Goal: Task Accomplishment & Management: Manage account settings

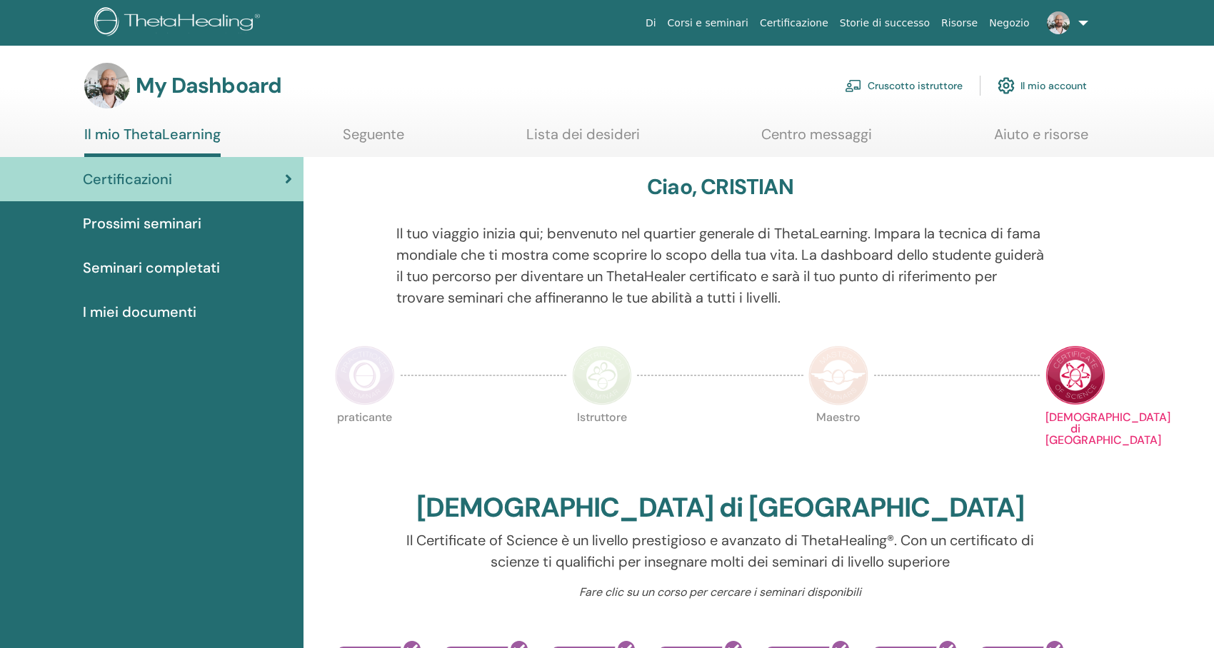
click at [905, 79] on link "Cruscotto istruttore" at bounding box center [904, 85] width 118 height 31
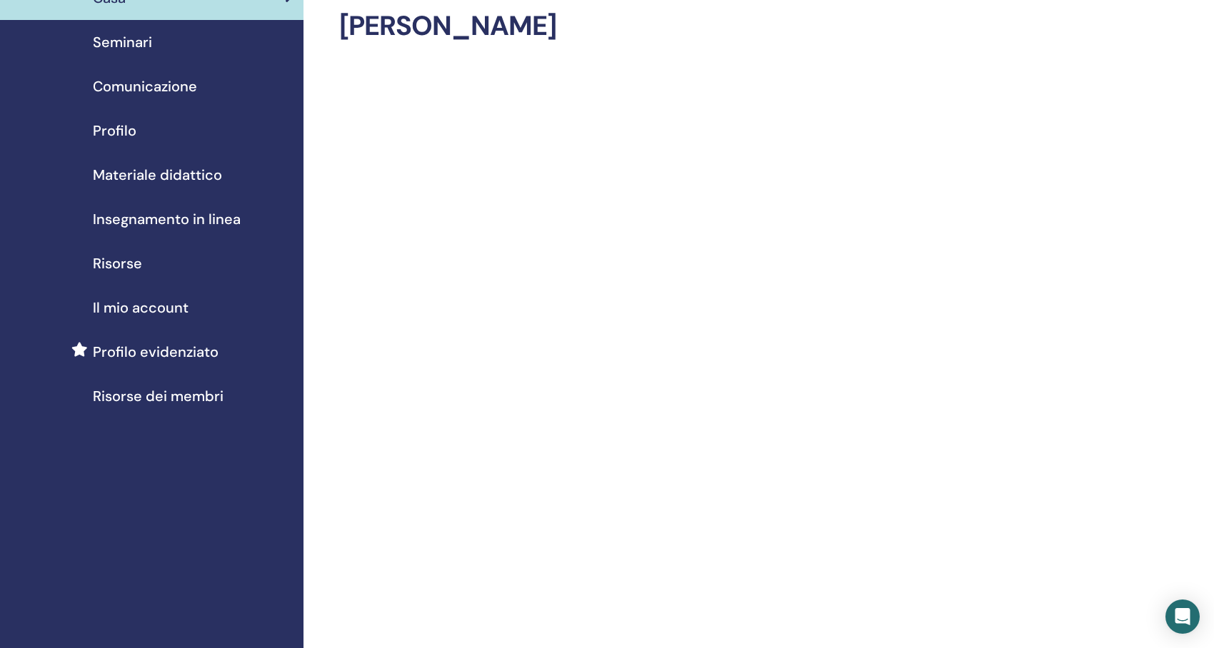
scroll to position [143, 0]
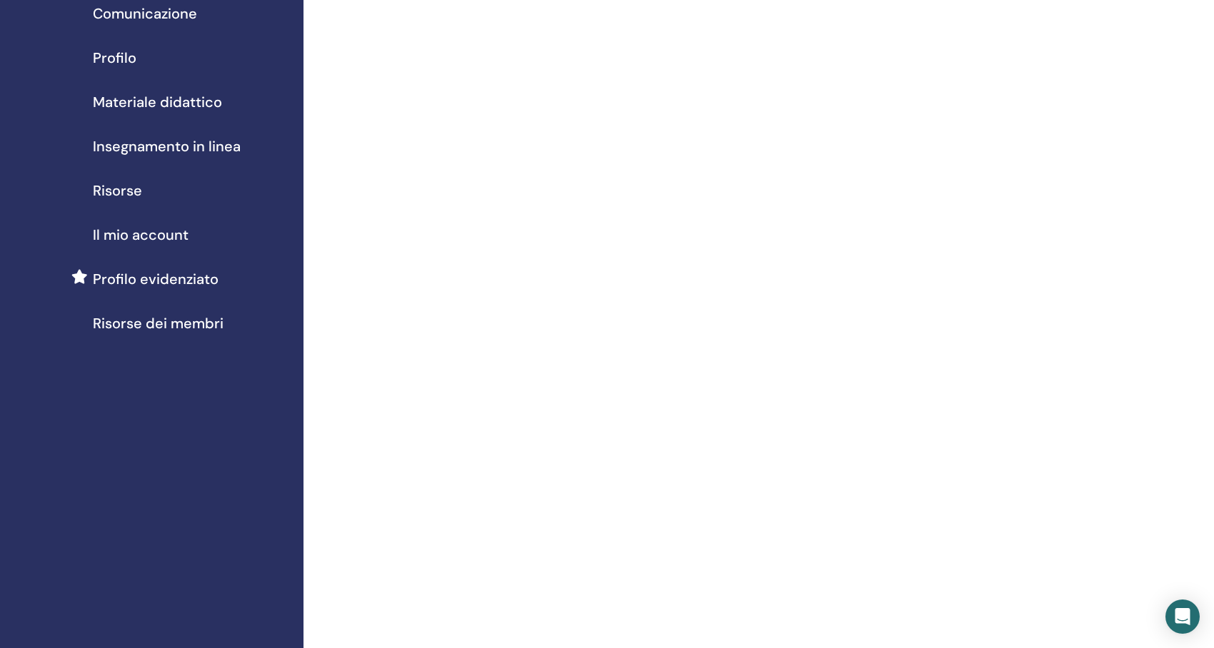
click at [121, 54] on span "Profilo" at bounding box center [115, 57] width 44 height 21
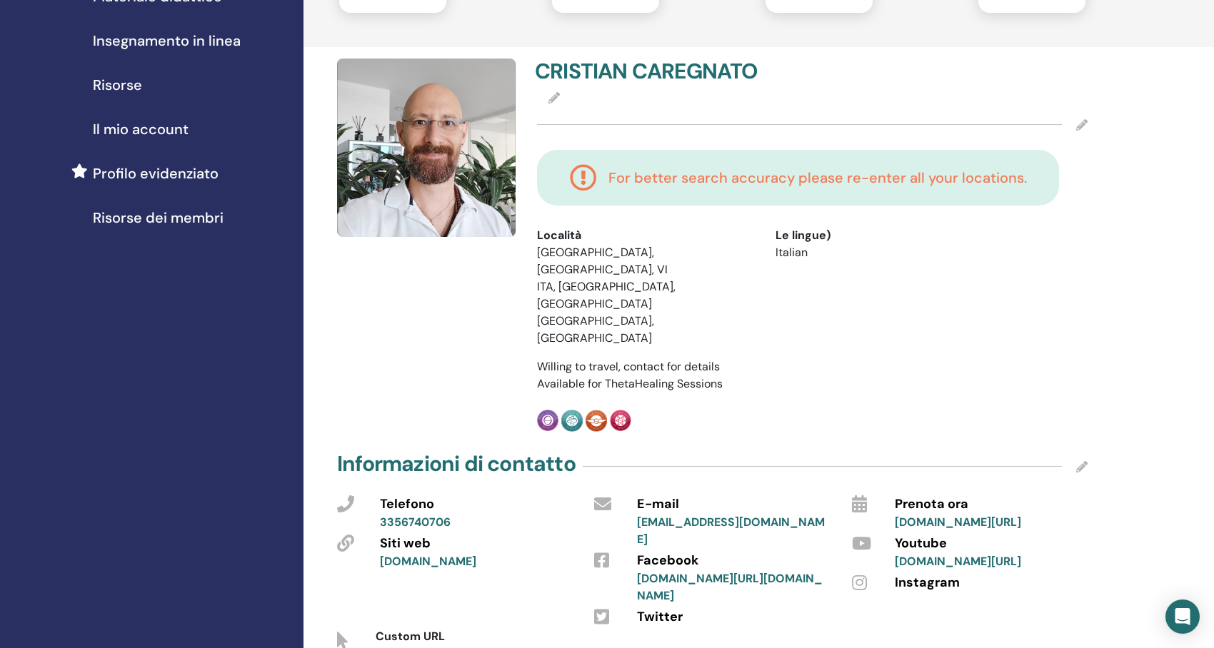
scroll to position [286, 0]
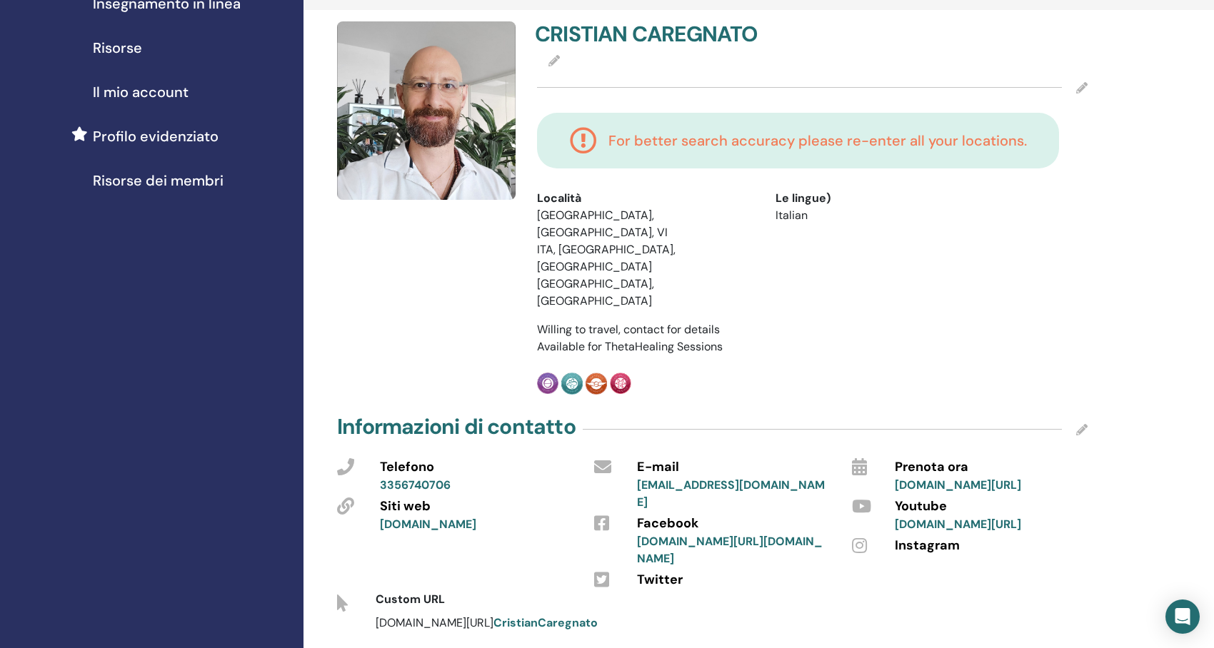
click at [1082, 84] on icon at bounding box center [1081, 87] width 11 height 11
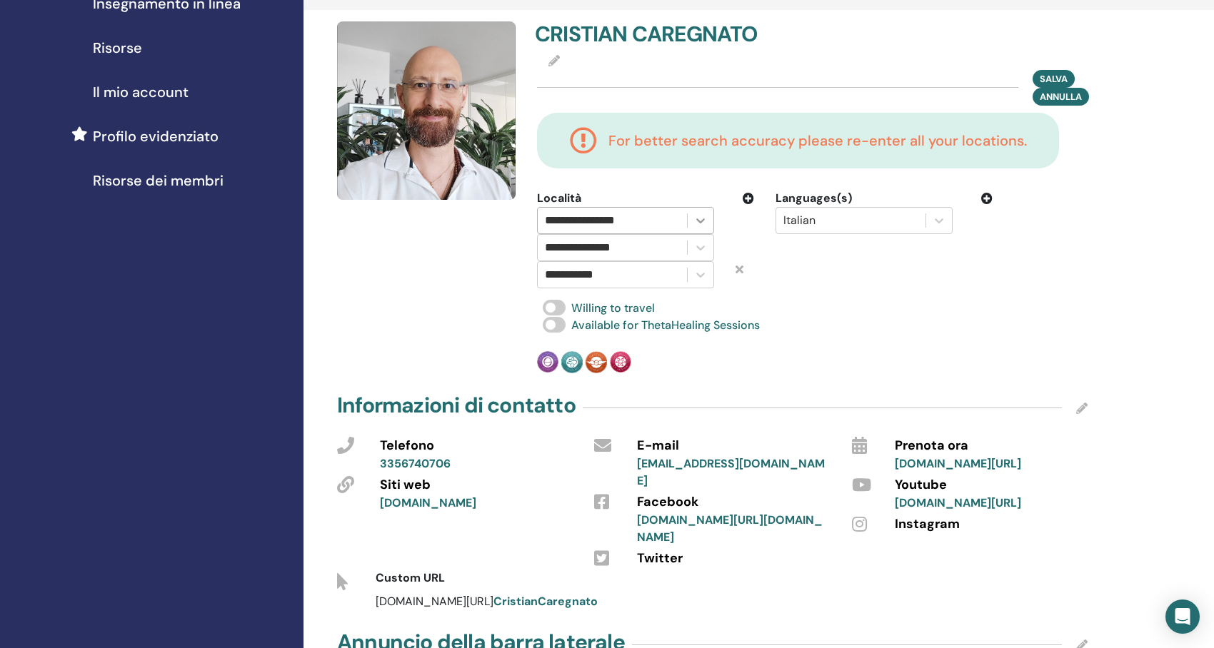
click at [704, 222] on icon at bounding box center [700, 220] width 14 height 14
drag, startPoint x: 648, startPoint y: 222, endPoint x: 560, endPoint y: 219, distance: 87.9
click at [560, 219] on div at bounding box center [612, 221] width 135 height 20
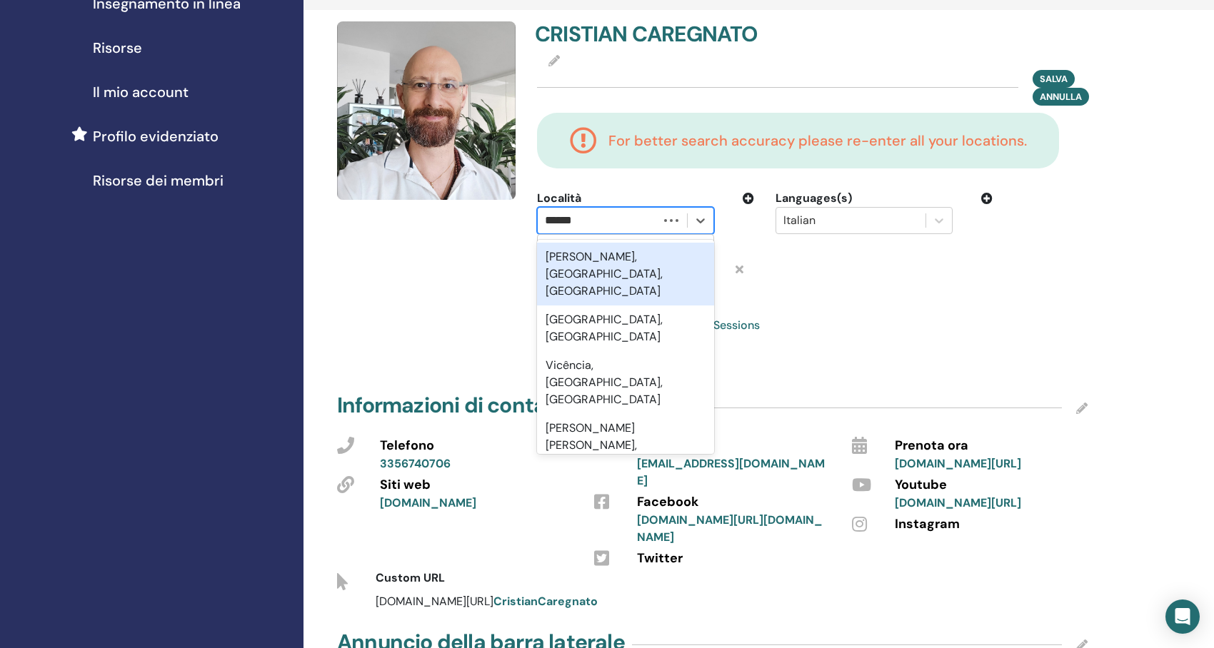
type input "*******"
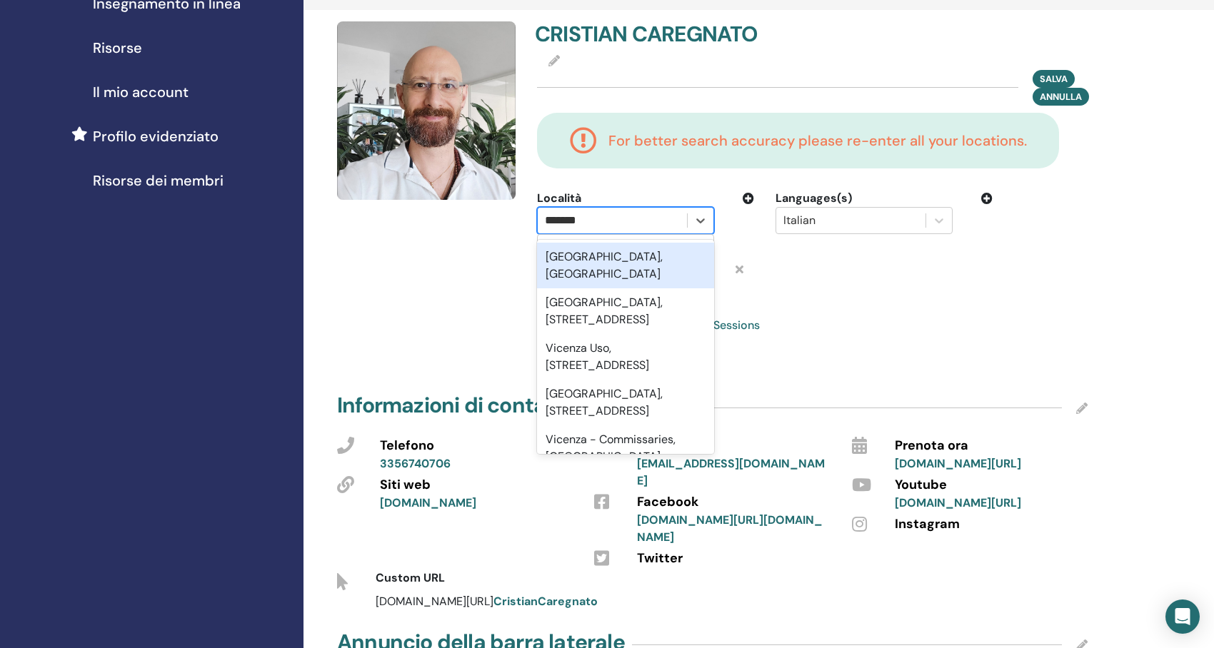
click at [583, 255] on div "Vicenza, ITA" at bounding box center [625, 266] width 177 height 46
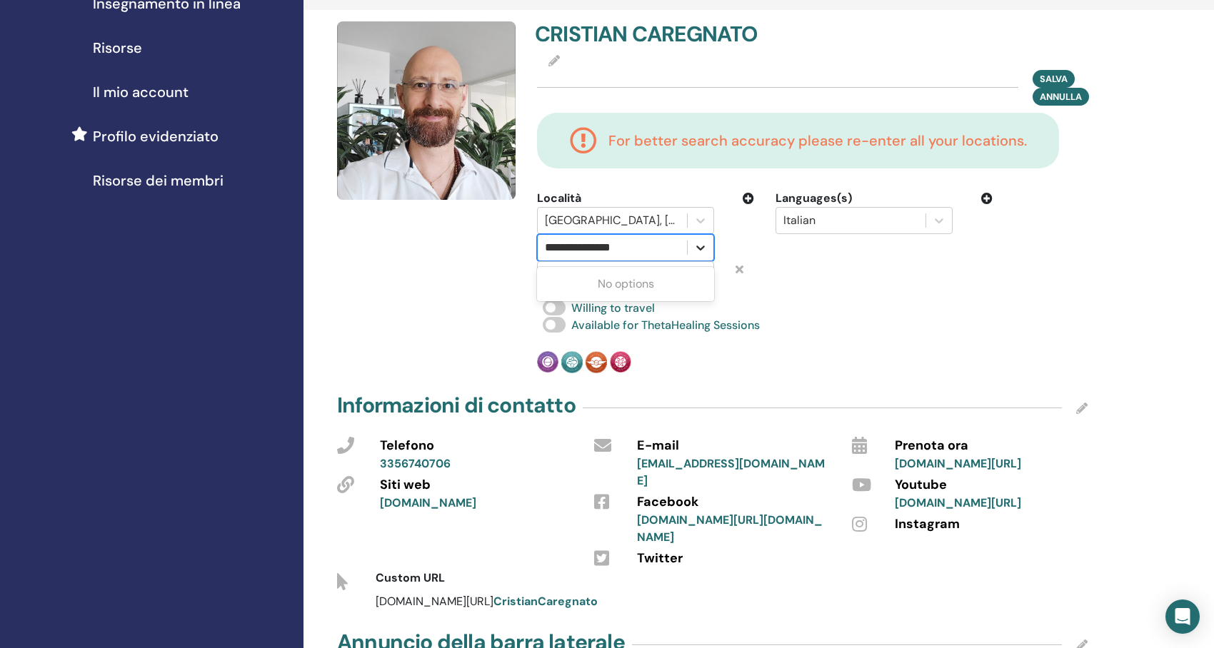
click at [707, 244] on icon at bounding box center [700, 248] width 14 height 14
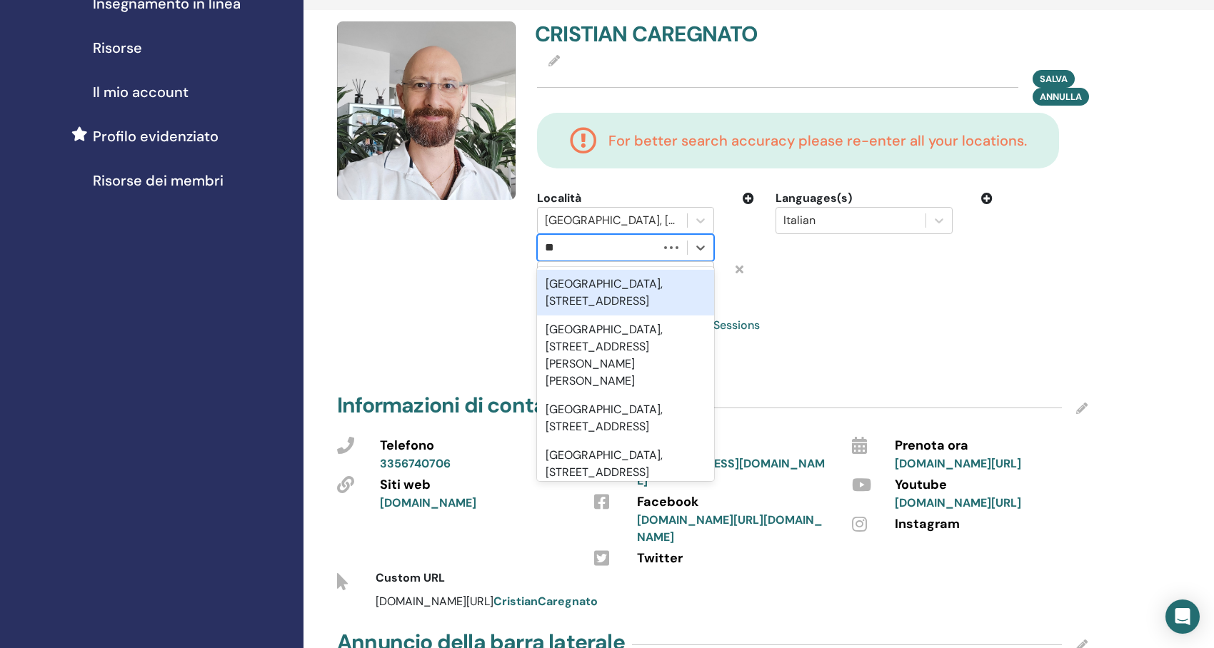
type input "*"
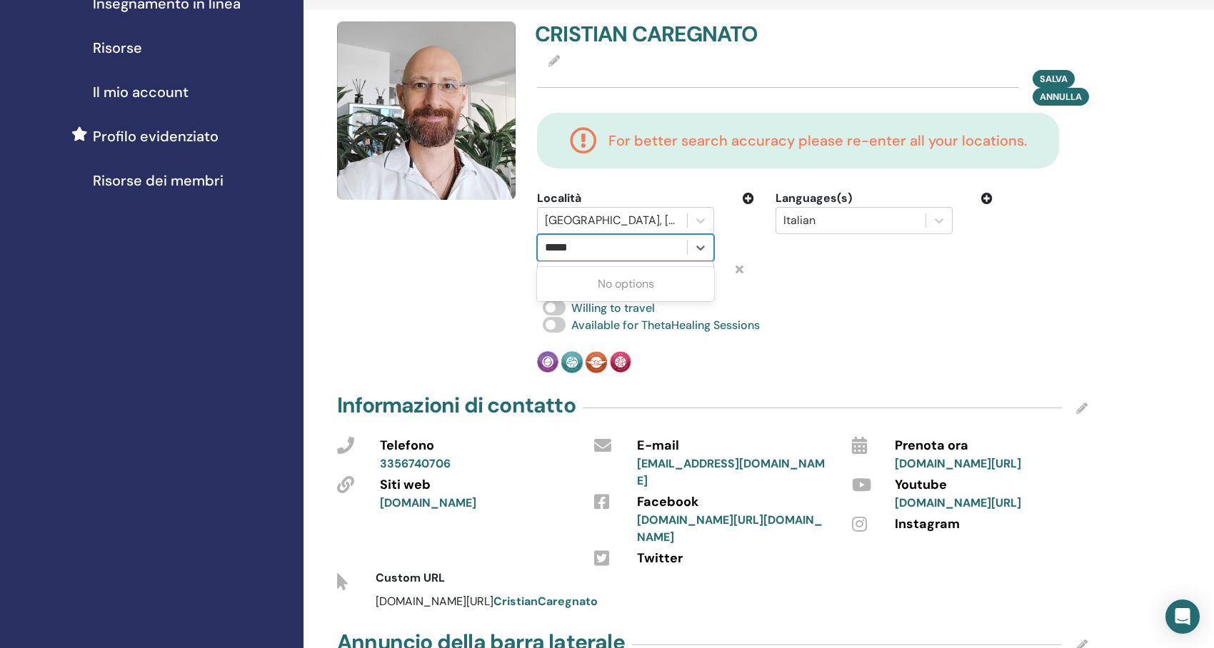
type input "******"
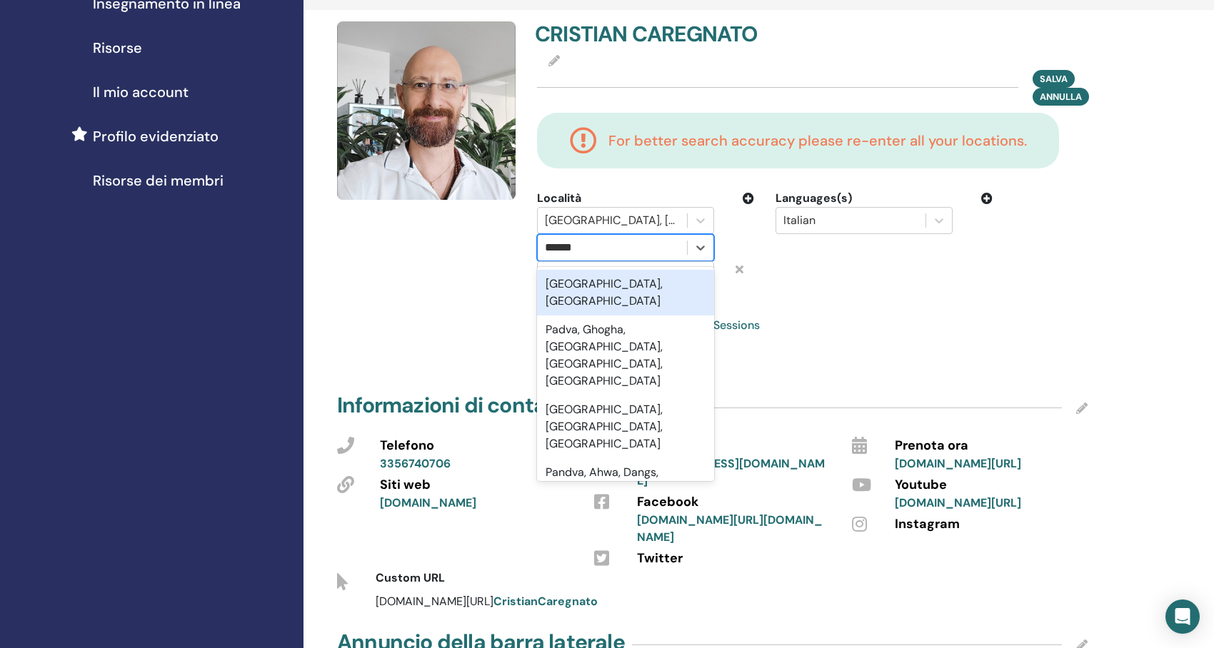
click at [607, 284] on div "Padova, ITA" at bounding box center [625, 293] width 177 height 46
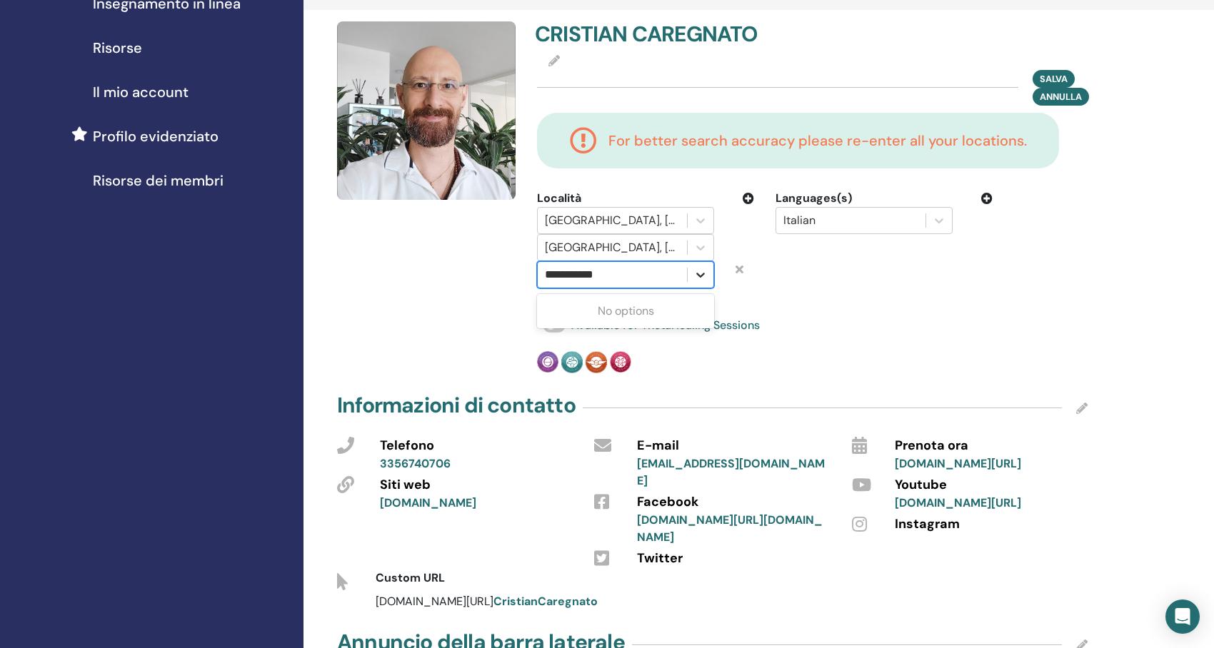
click at [699, 273] on icon at bounding box center [700, 275] width 14 height 14
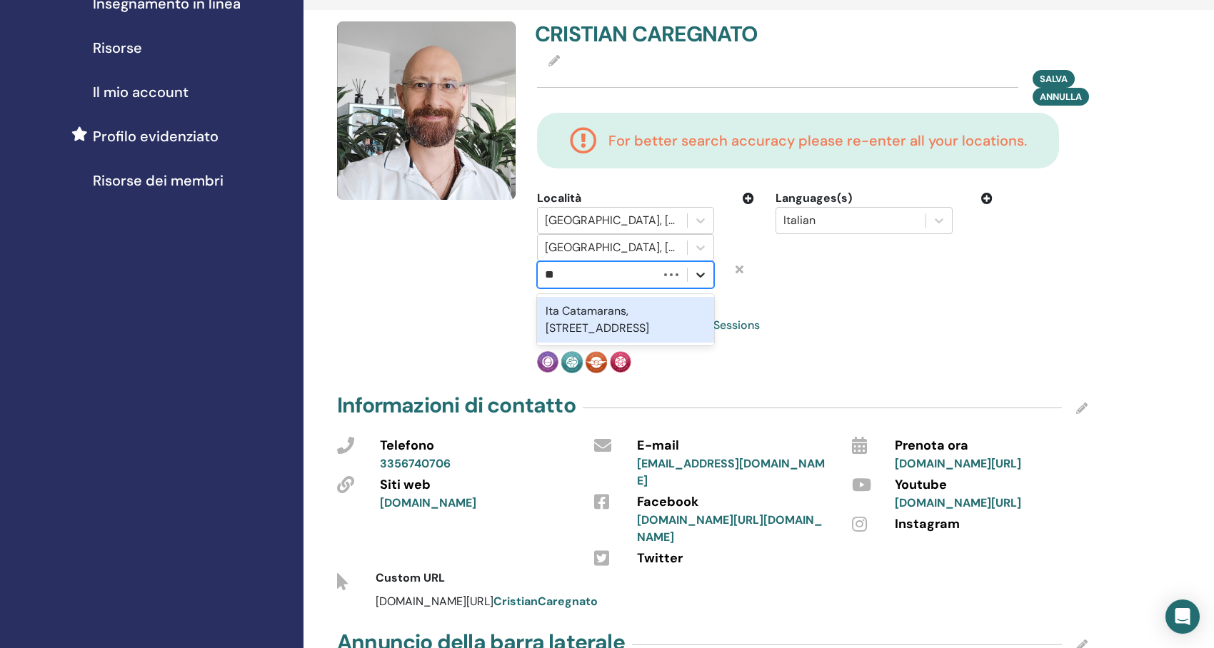
type input "*"
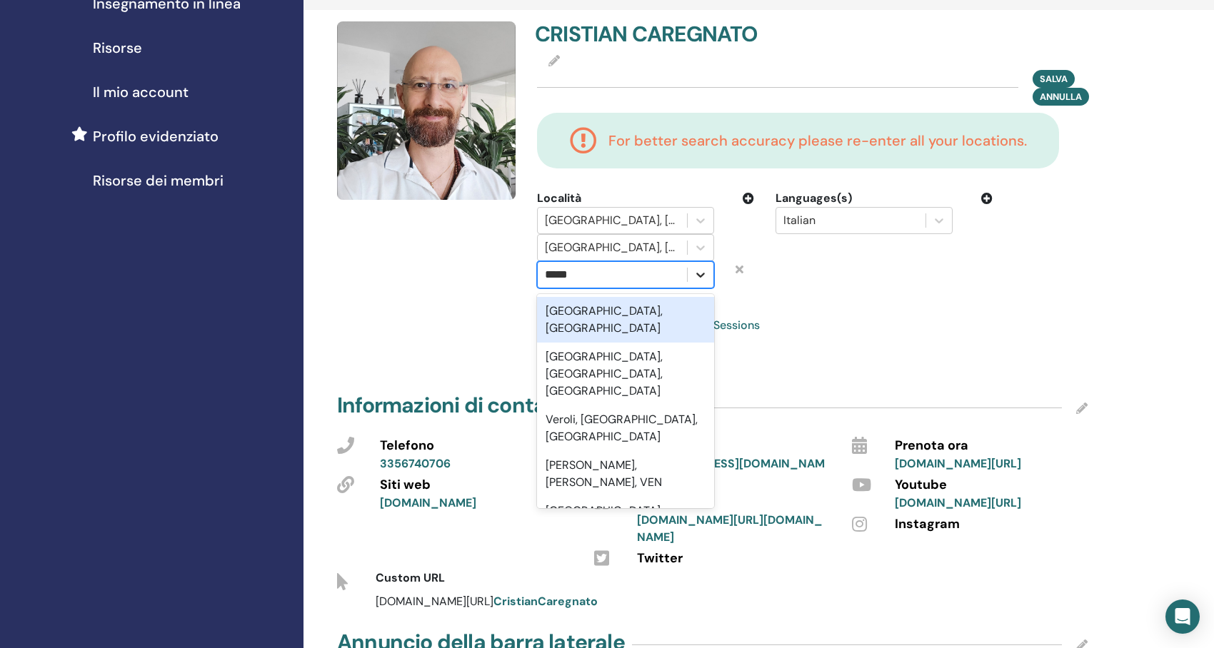
type input "******"
click at [668, 305] on div "Verona, ITA" at bounding box center [625, 320] width 177 height 46
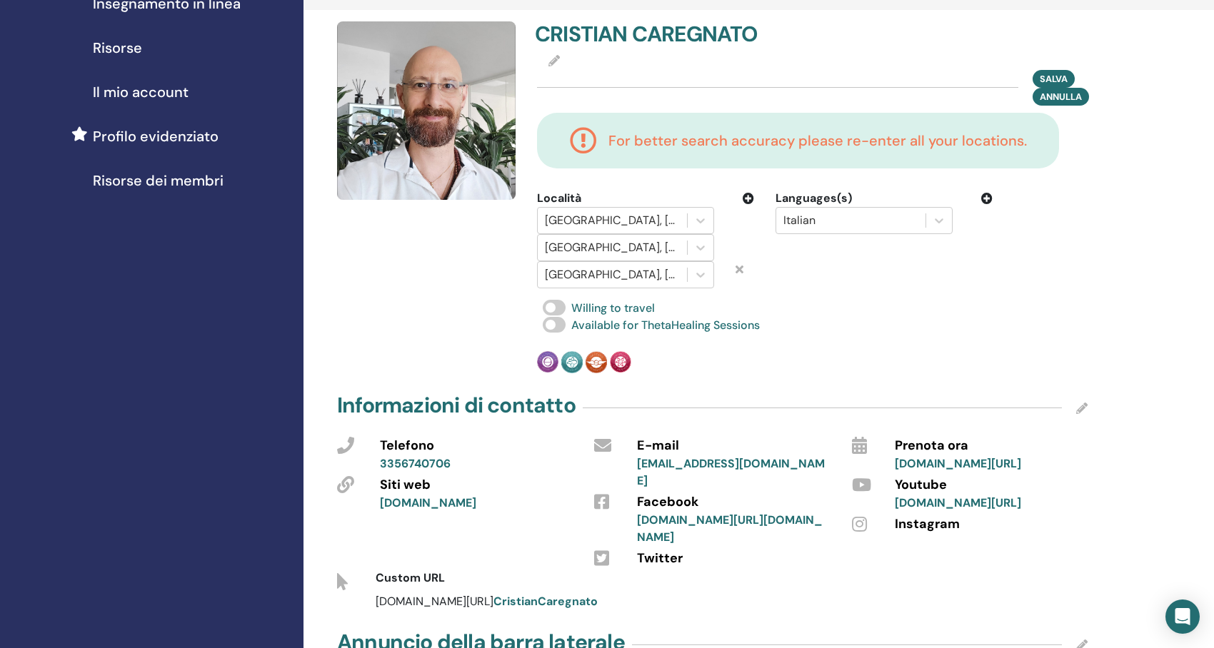
click at [749, 201] on icon at bounding box center [747, 198] width 11 height 11
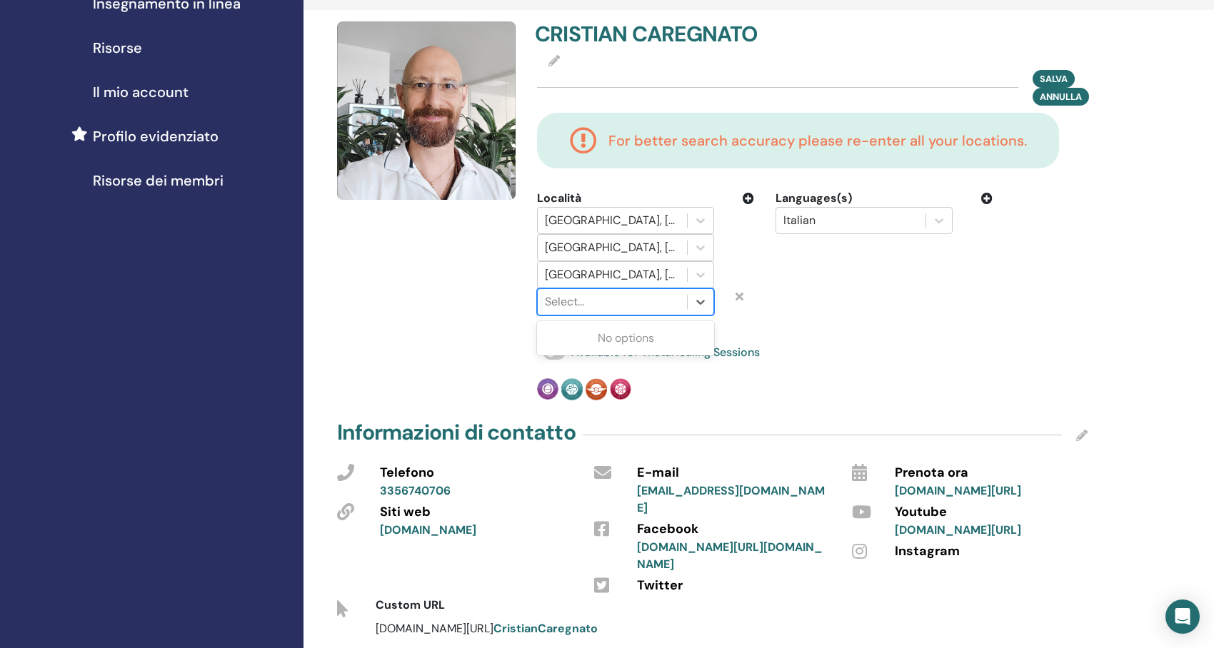
click at [603, 303] on div at bounding box center [612, 302] width 135 height 20
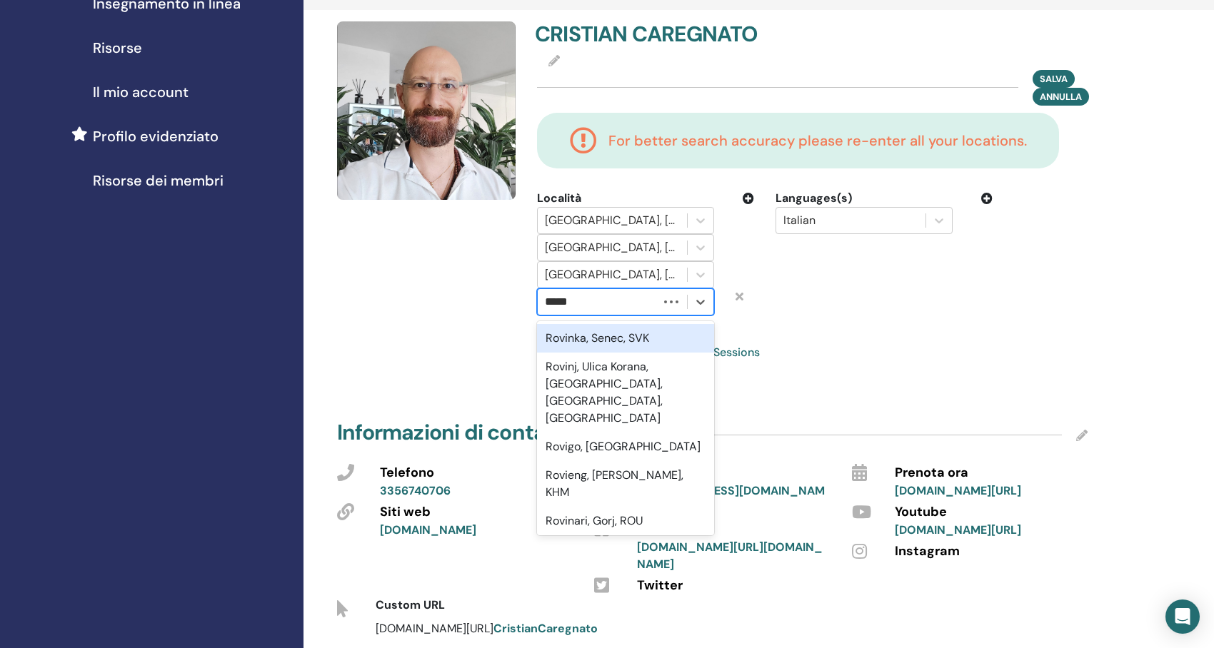
type input "******"
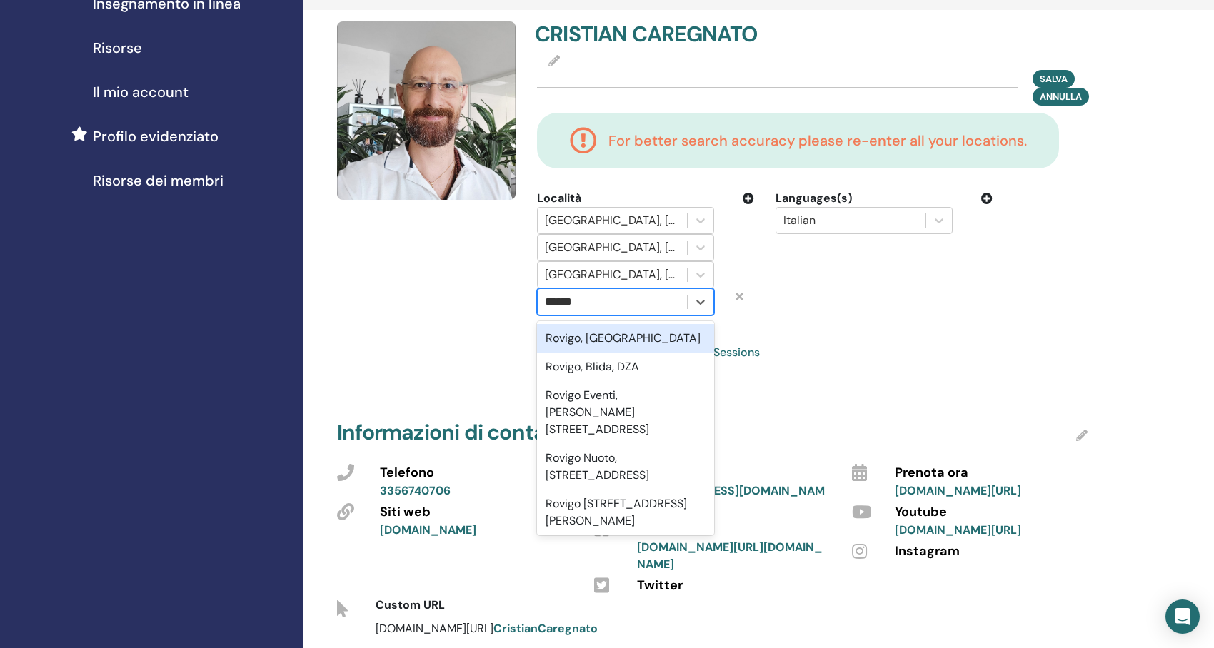
click at [604, 341] on div "Rovigo, ITA" at bounding box center [625, 338] width 177 height 29
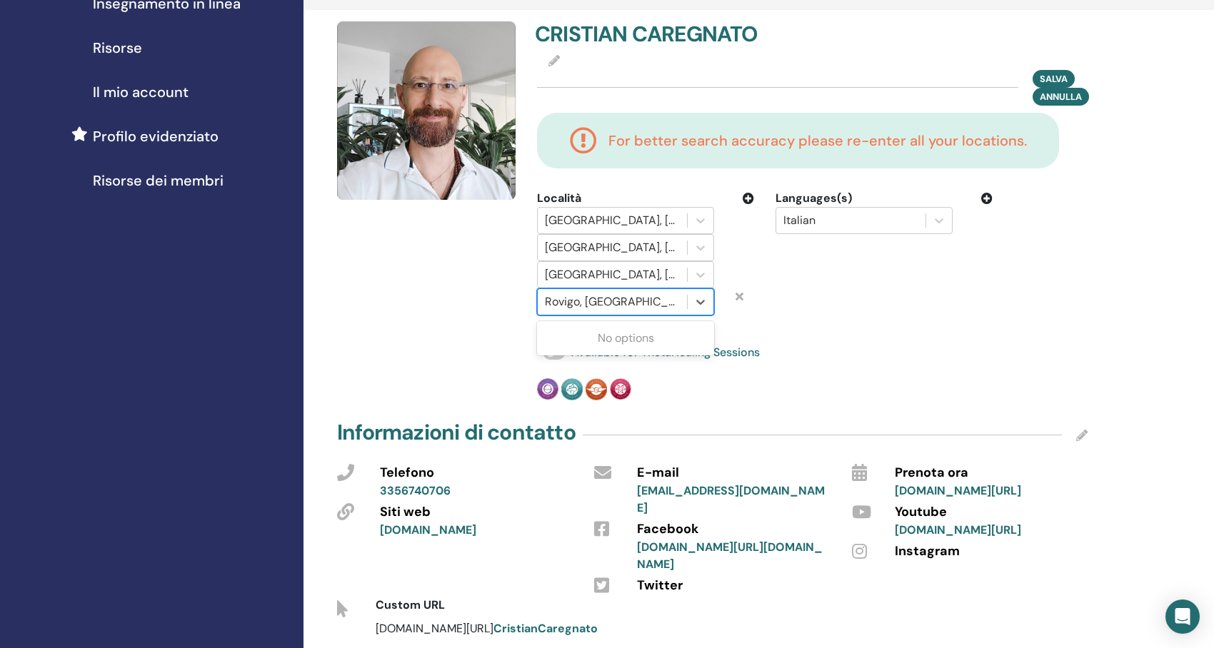
click at [628, 297] on div at bounding box center [612, 302] width 135 height 20
click at [635, 301] on div at bounding box center [612, 302] width 135 height 20
click at [752, 199] on icon at bounding box center [747, 198] width 11 height 11
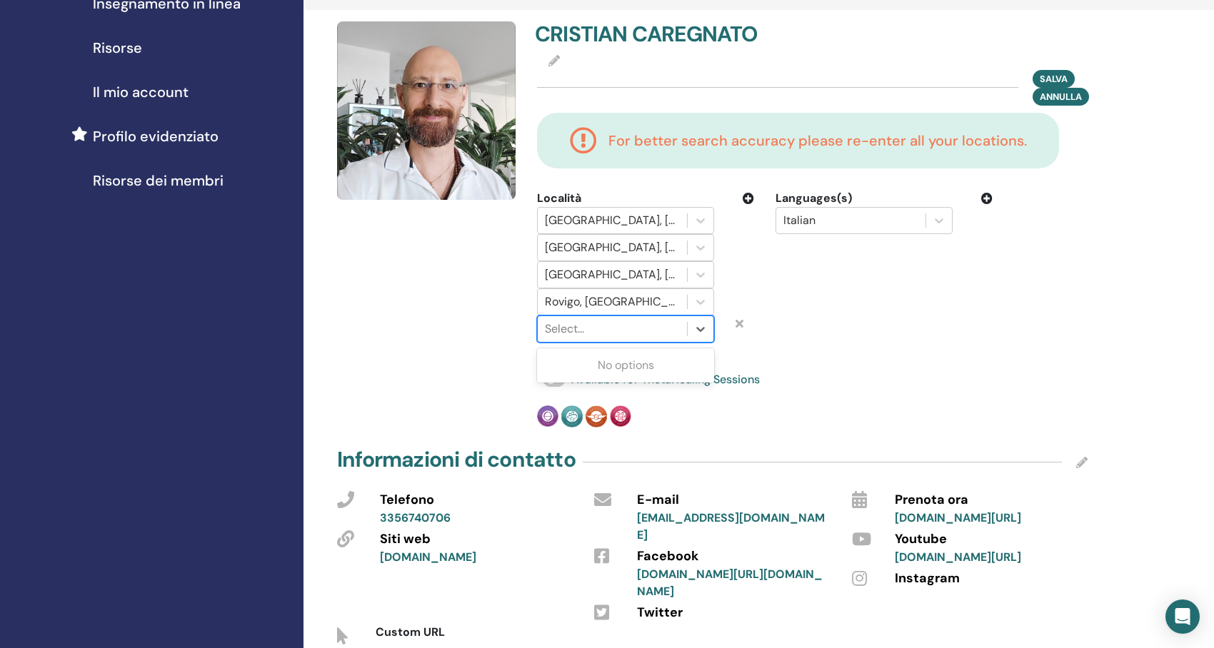
click at [615, 324] on div at bounding box center [612, 329] width 135 height 20
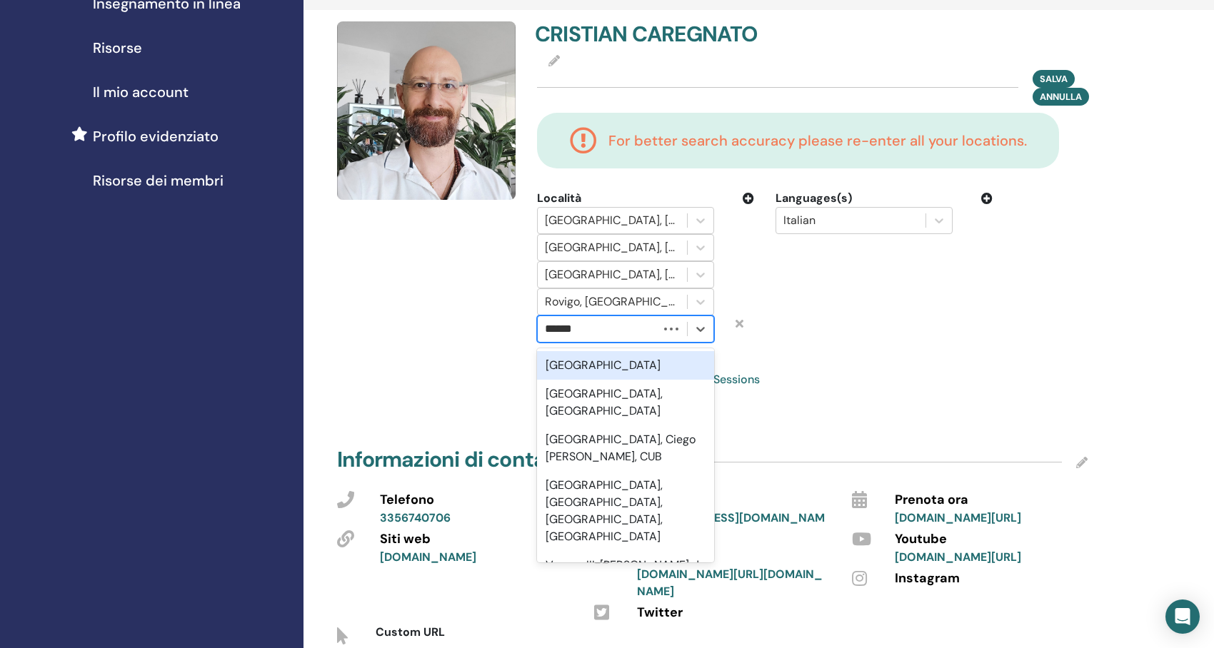
type input "*******"
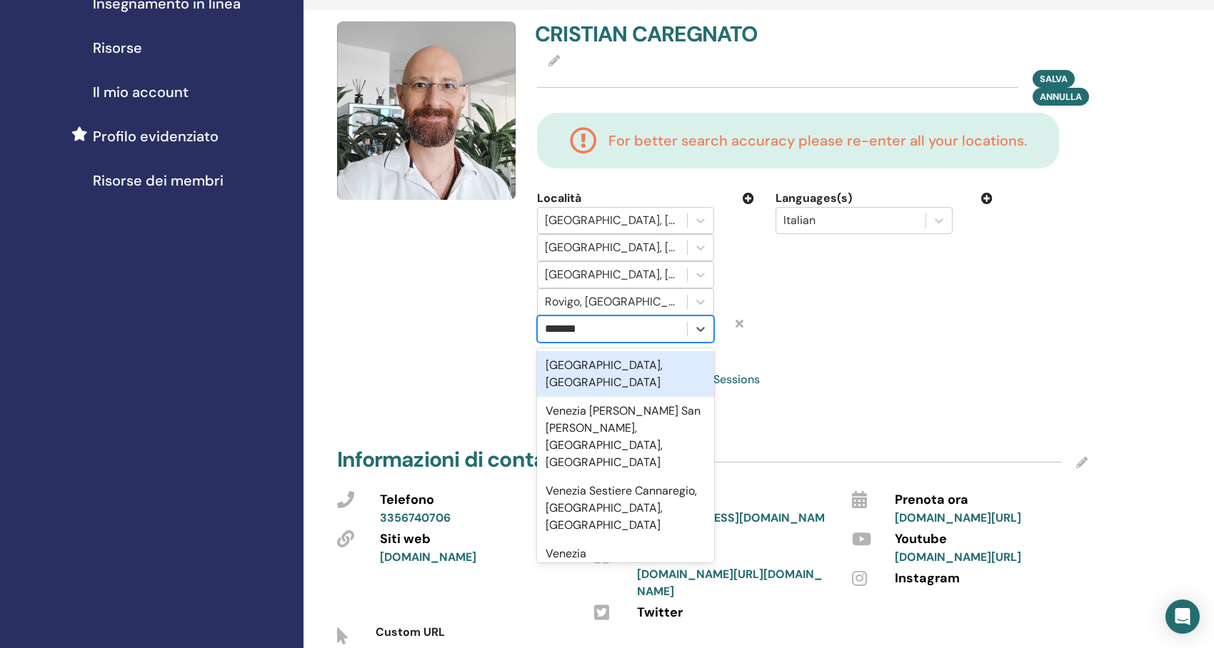
click at [618, 371] on div "Venezia, ITA" at bounding box center [625, 374] width 177 height 46
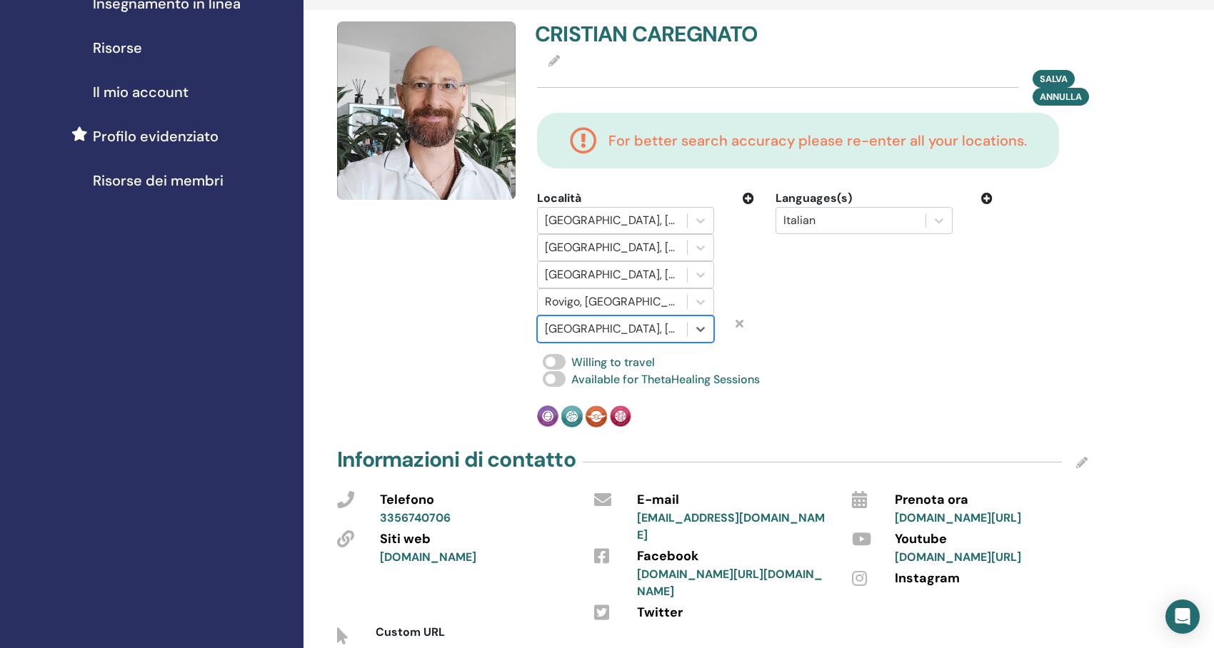
click at [722, 295] on div "Rovigo, ITA" at bounding box center [625, 301] width 198 height 27
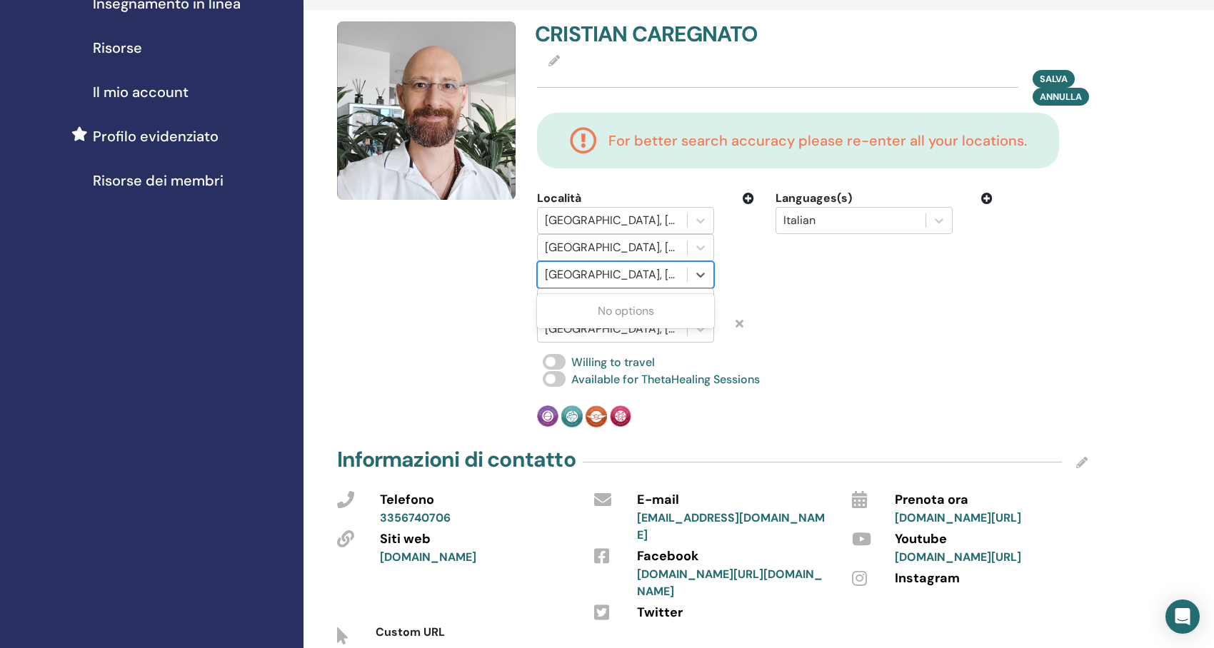
click at [631, 281] on div at bounding box center [612, 275] width 135 height 20
click at [713, 278] on div at bounding box center [701, 275] width 26 height 26
click at [693, 301] on div at bounding box center [701, 302] width 26 height 26
click at [663, 304] on div at bounding box center [612, 302] width 135 height 20
click at [704, 293] on div at bounding box center [701, 302] width 26 height 26
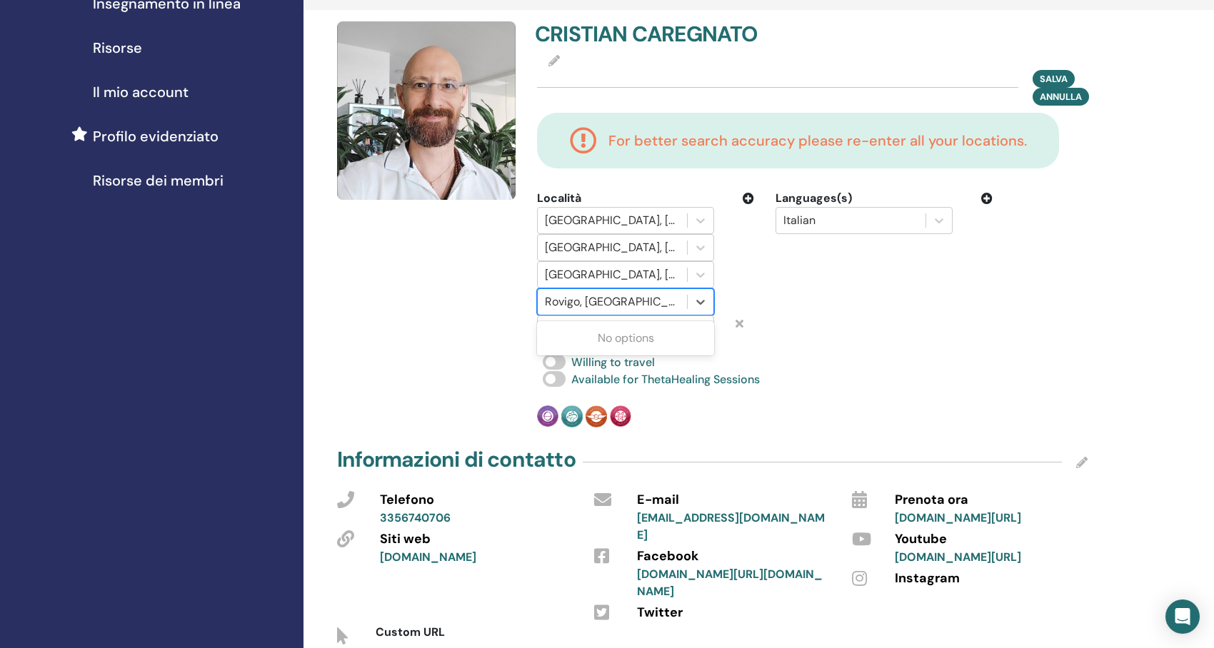
click at [647, 343] on div "No options" at bounding box center [625, 338] width 177 height 29
click at [760, 297] on div "Use Up and Down to choose options, press Enter to select the currently focused …" at bounding box center [645, 301] width 238 height 27
click at [748, 194] on icon at bounding box center [747, 198] width 11 height 11
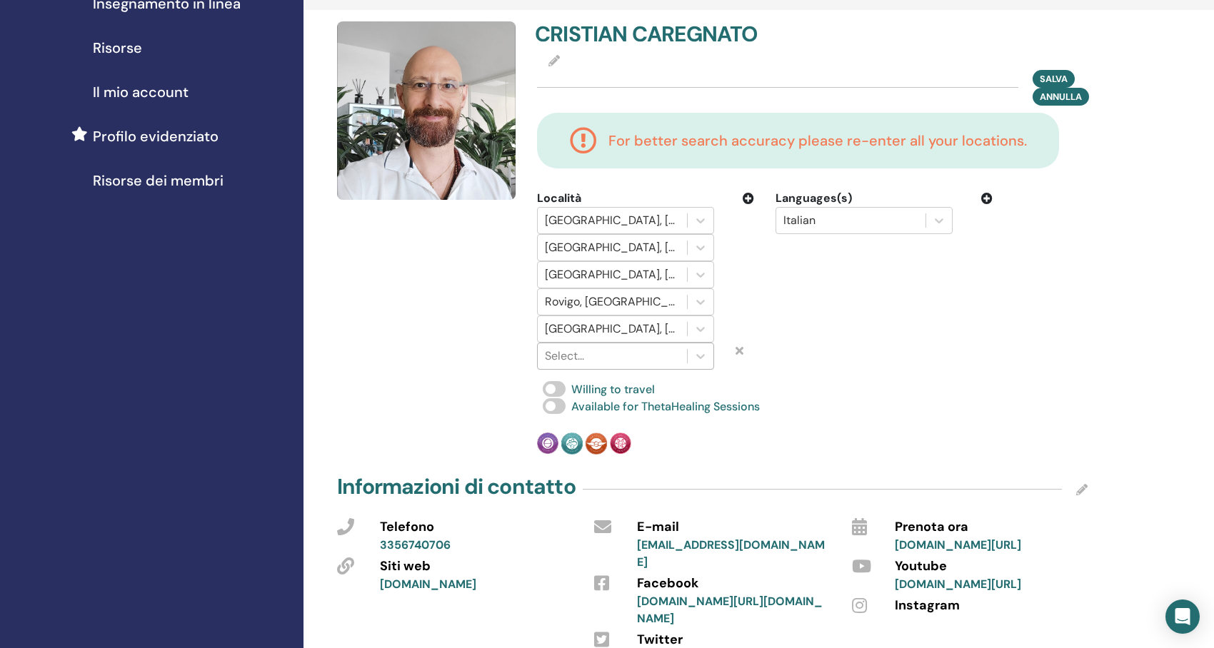
click at [620, 357] on div at bounding box center [612, 356] width 135 height 20
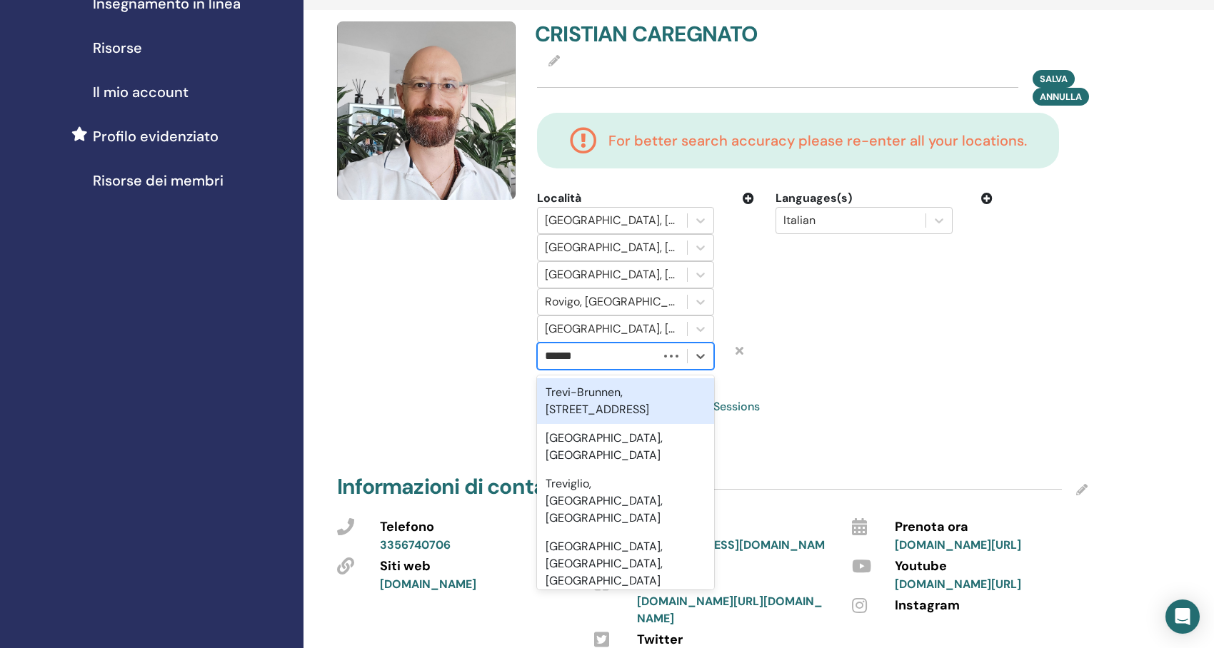
type input "*******"
click at [620, 393] on div "Treviso, ITA" at bounding box center [625, 401] width 177 height 46
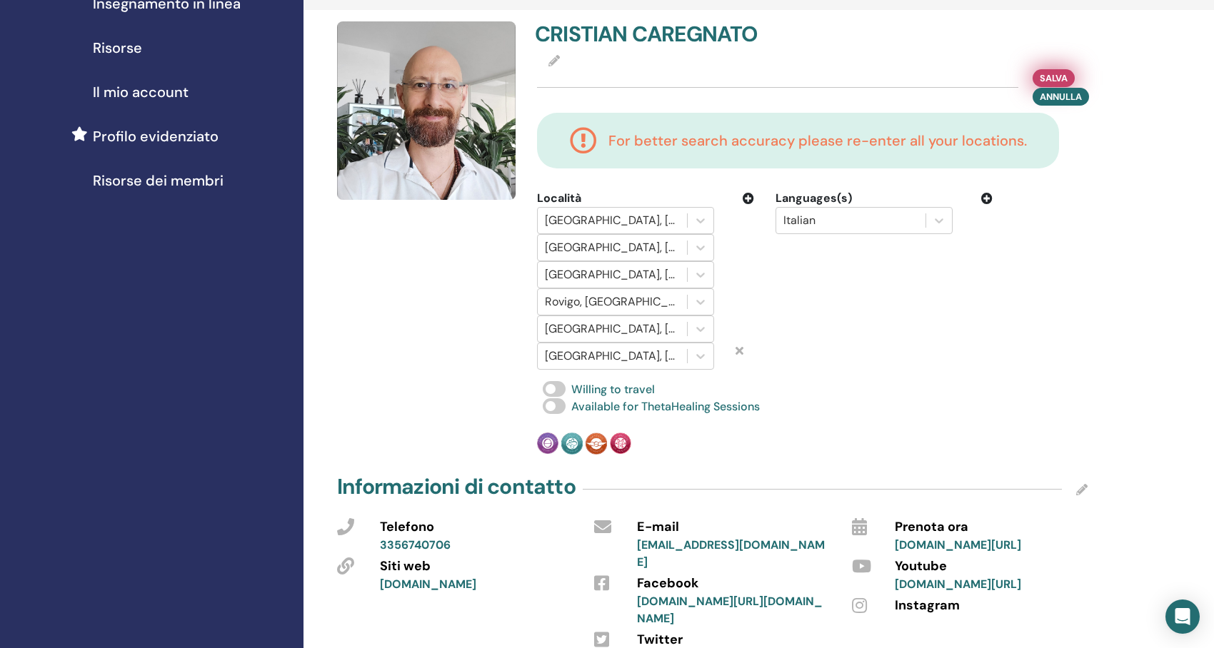
click at [1049, 74] on span "Salva" at bounding box center [1053, 78] width 28 height 15
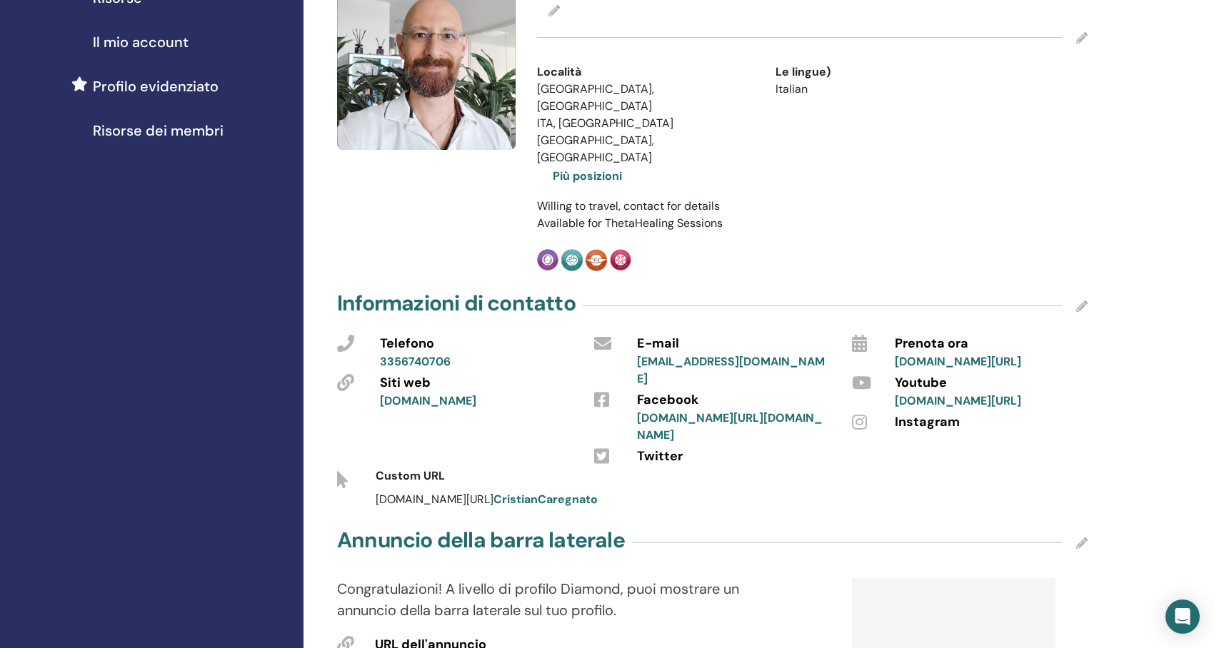
scroll to position [357, 0]
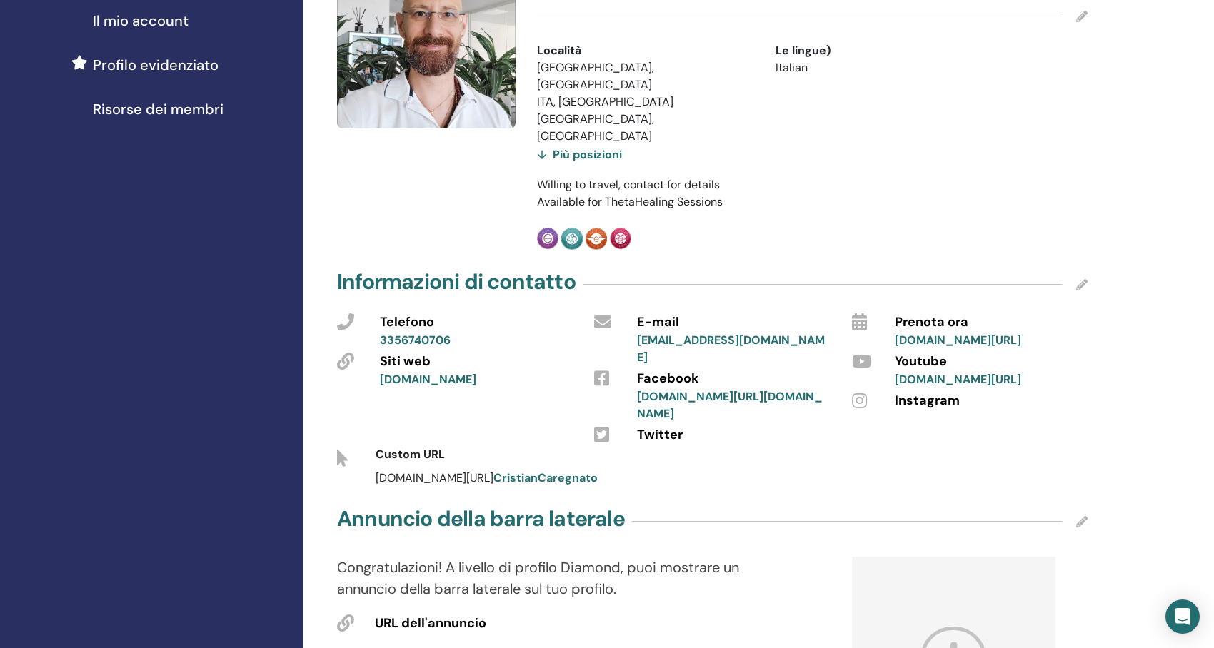
click at [935, 378] on link "www.youtube.com/channel/UChBgtFXmJGveEVthRPjuK3g" at bounding box center [958, 379] width 126 height 15
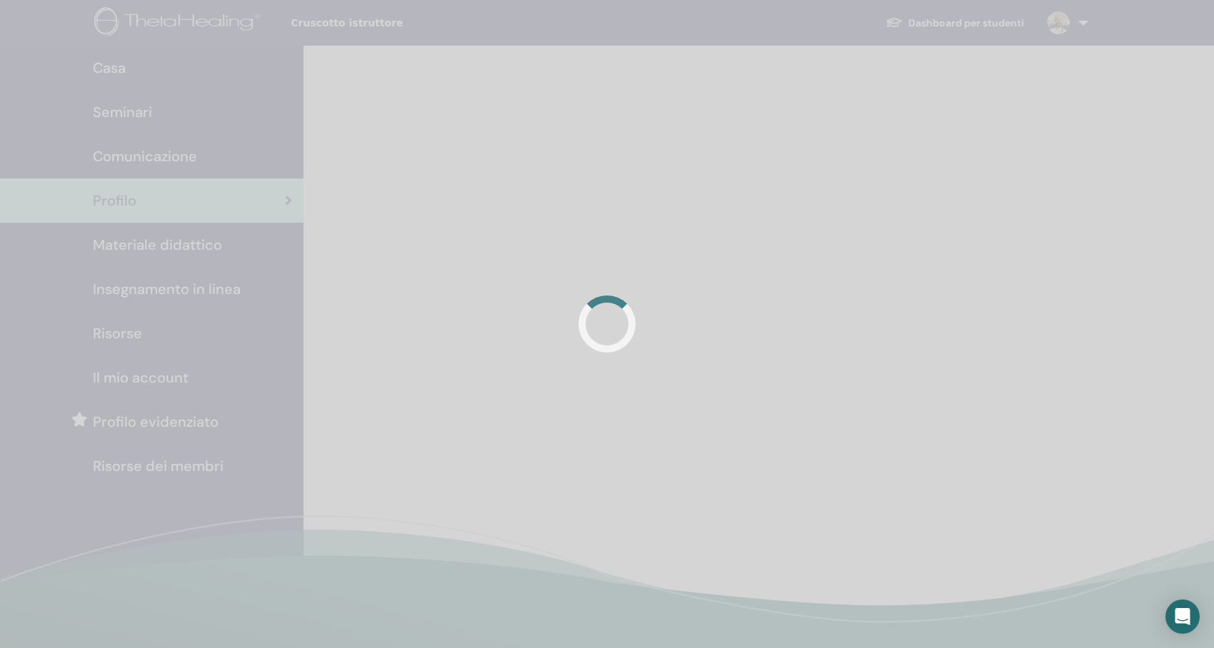
scroll to position [339, 0]
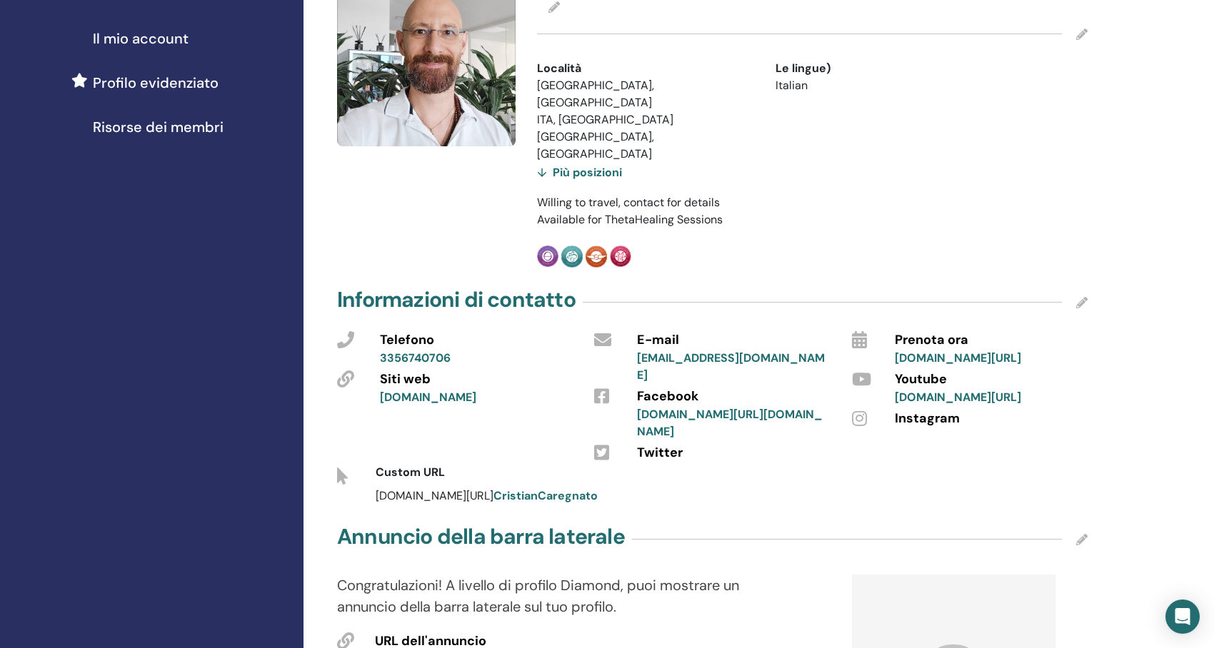
click at [925, 418] on span "Instagram" at bounding box center [927, 419] width 65 height 19
click at [947, 418] on span "Instagram" at bounding box center [927, 419] width 65 height 19
click at [1080, 297] on icon at bounding box center [1081, 302] width 11 height 11
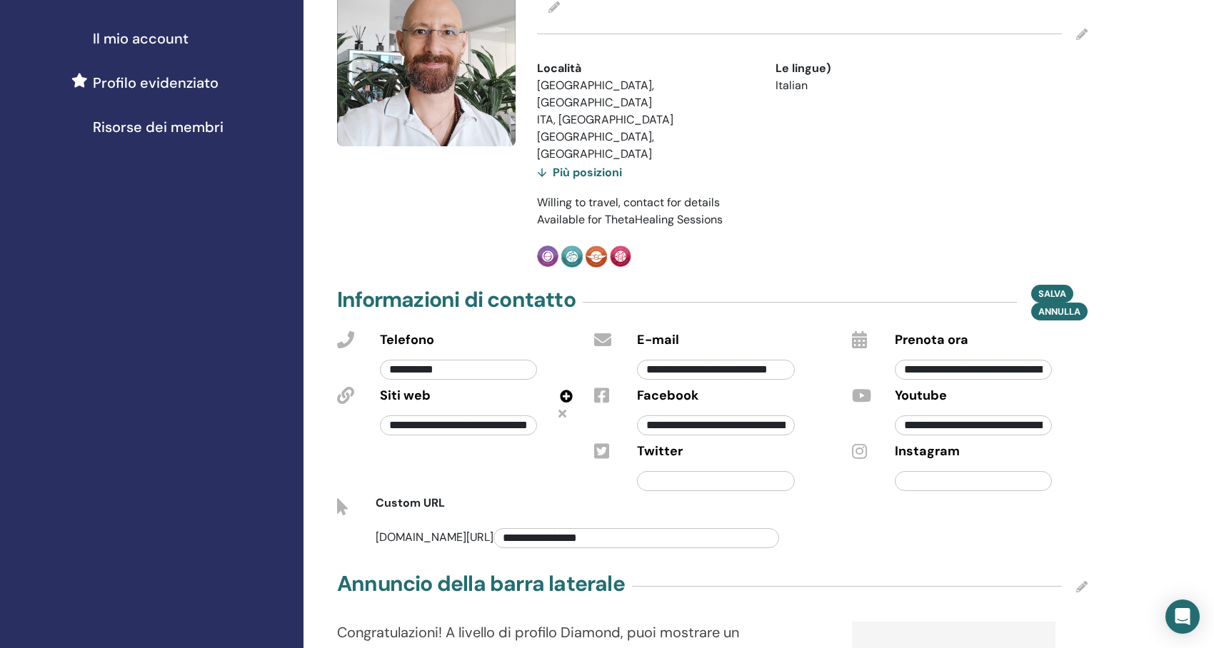
click at [981, 471] on input "text" at bounding box center [973, 481] width 157 height 20
paste input "**********"
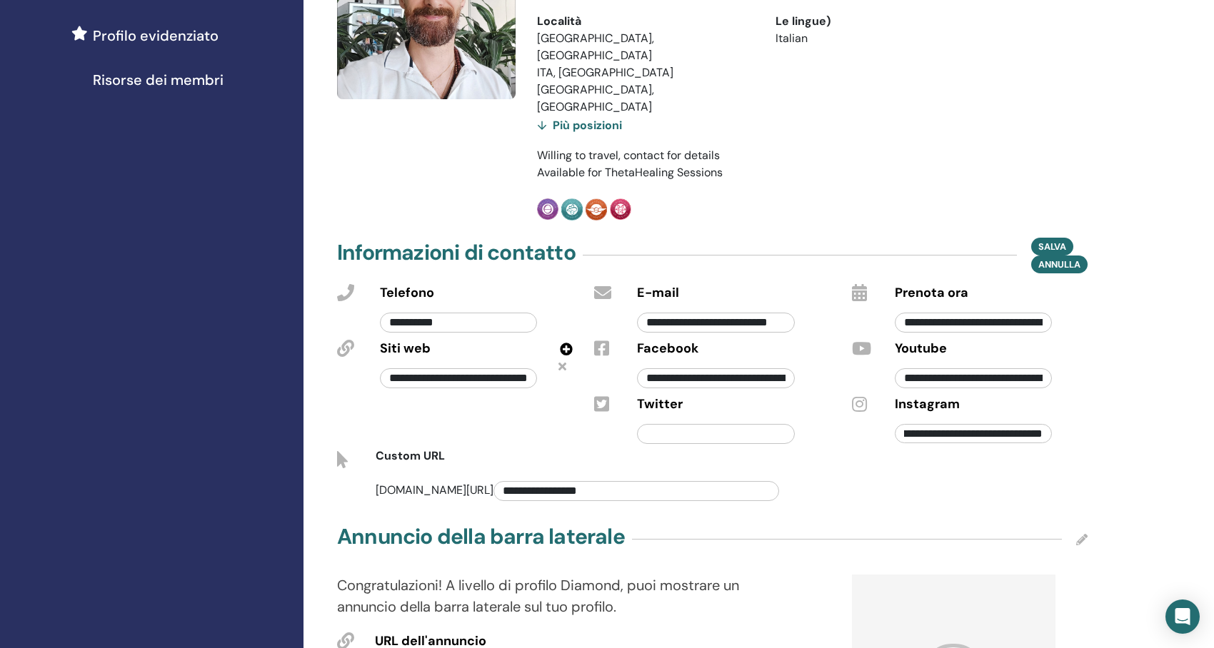
scroll to position [411, 0]
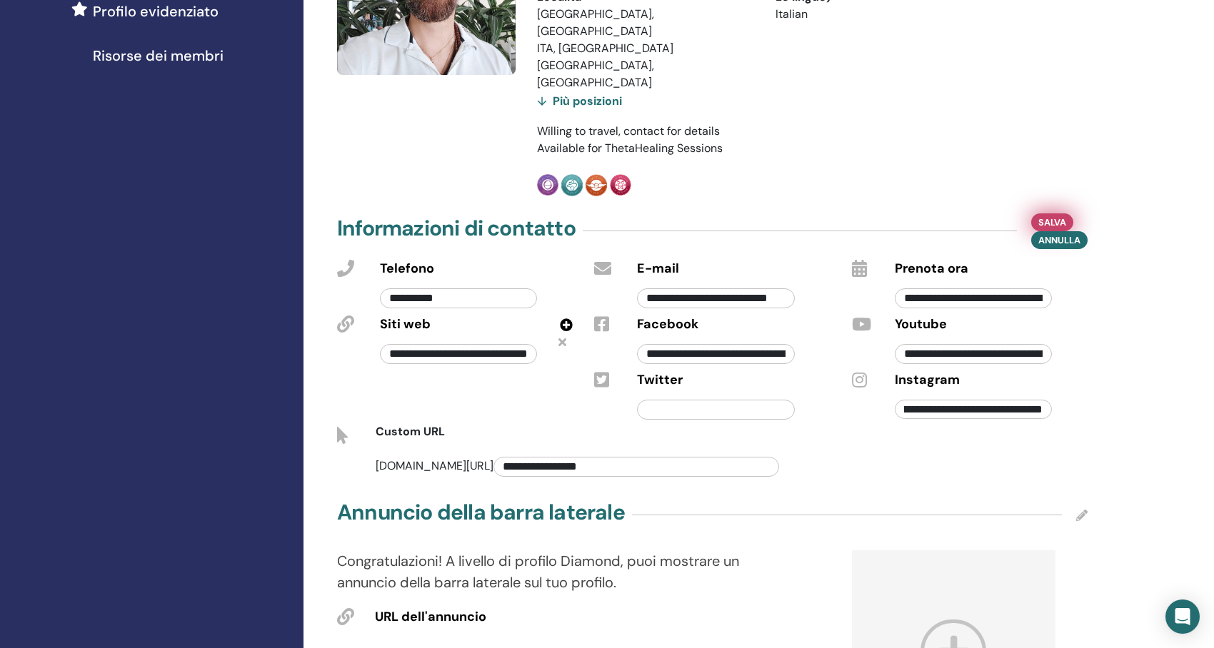
type input "**********"
click at [1049, 215] on span "Salva" at bounding box center [1052, 222] width 28 height 15
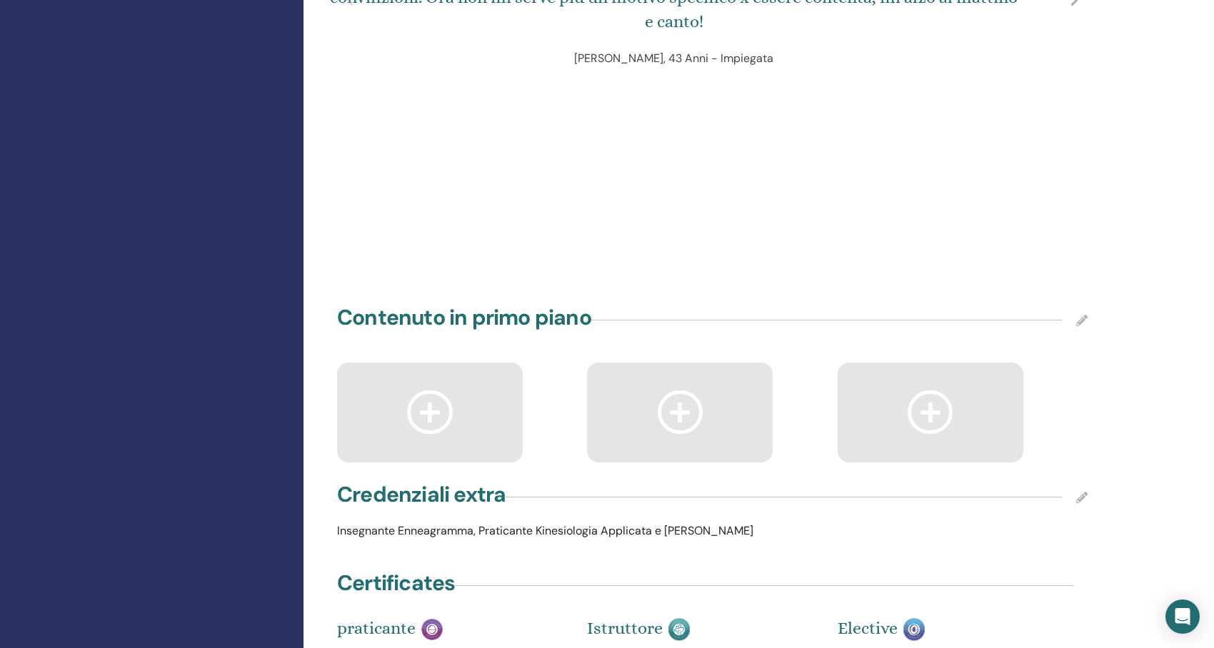
scroll to position [3052, 0]
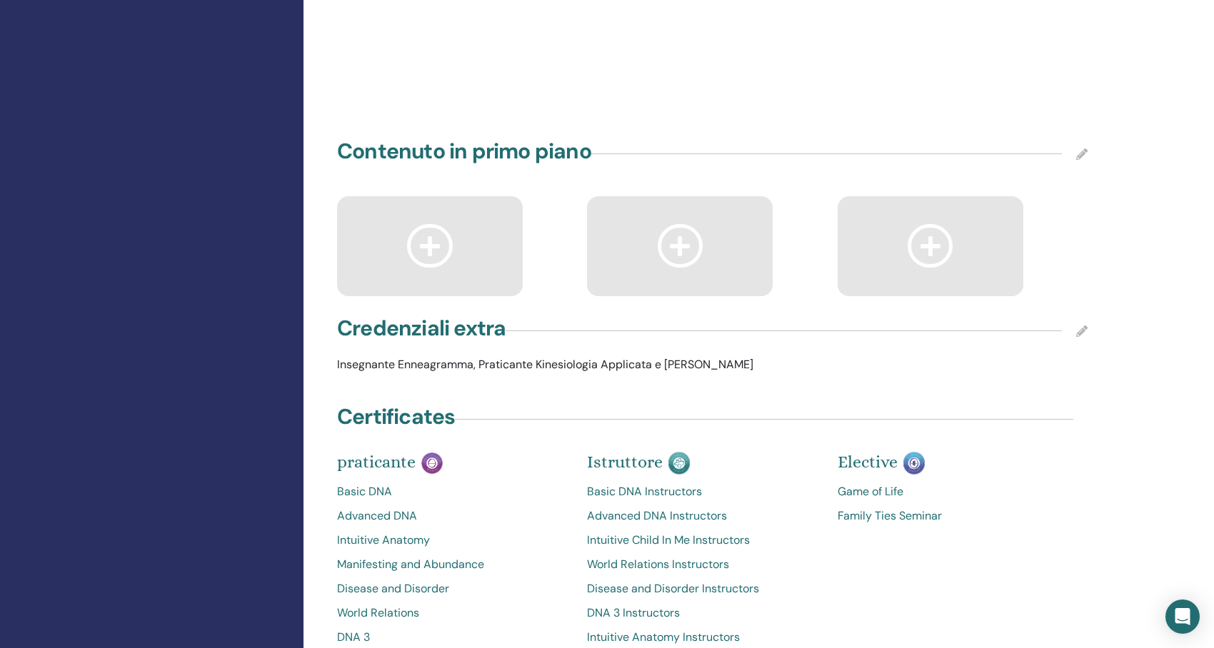
click at [429, 224] on icon at bounding box center [430, 246] width 46 height 44
click at [433, 224] on icon at bounding box center [430, 246] width 46 height 44
click at [1078, 148] on icon at bounding box center [1081, 153] width 11 height 11
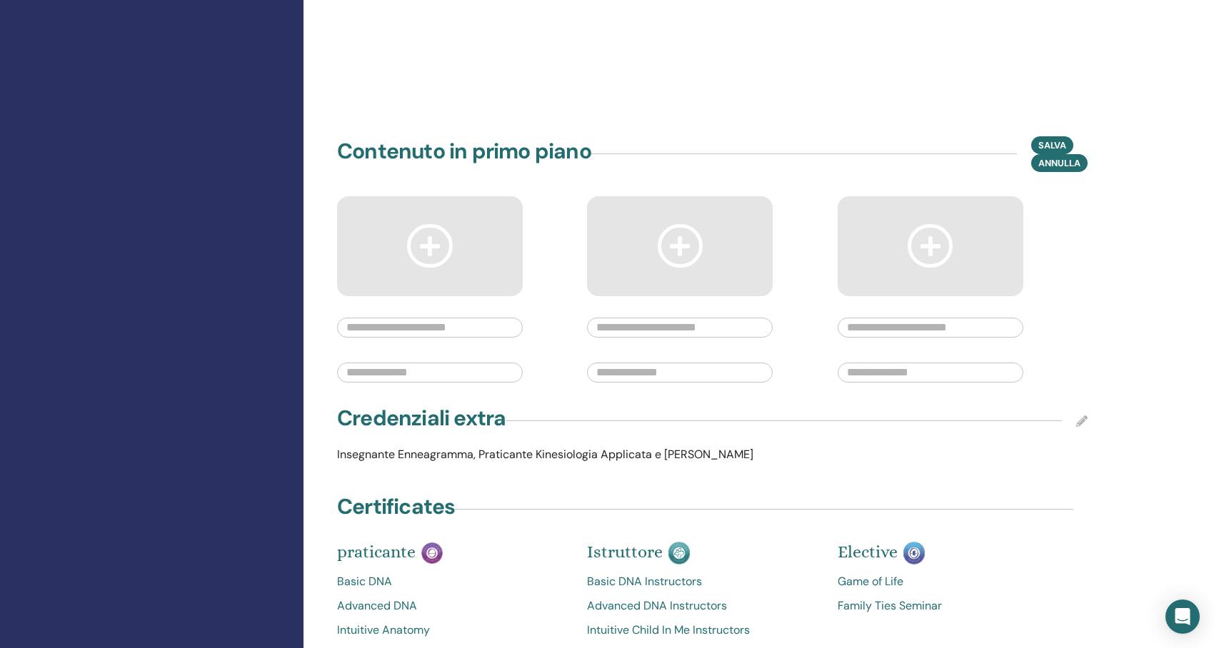
click at [414, 318] on input "text" at bounding box center [430, 328] width 186 height 20
paste input "**********"
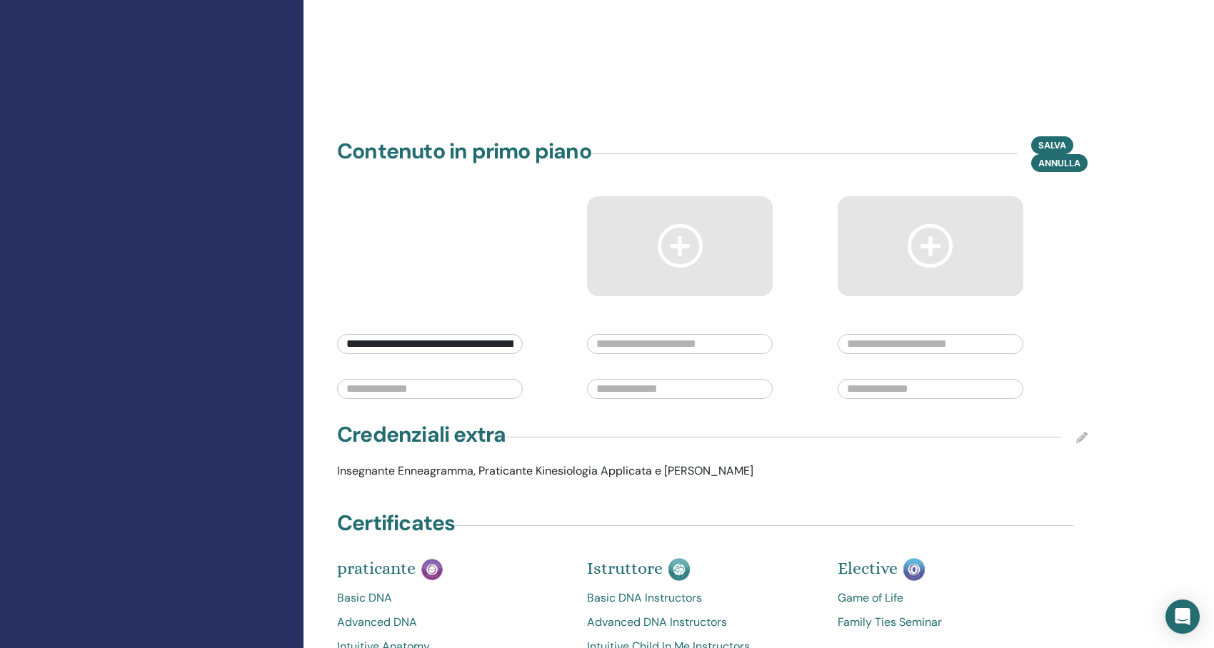
scroll to position [0, 82]
type input "**********"
click at [681, 334] on input "text" at bounding box center [680, 344] width 186 height 20
paste input "**********"
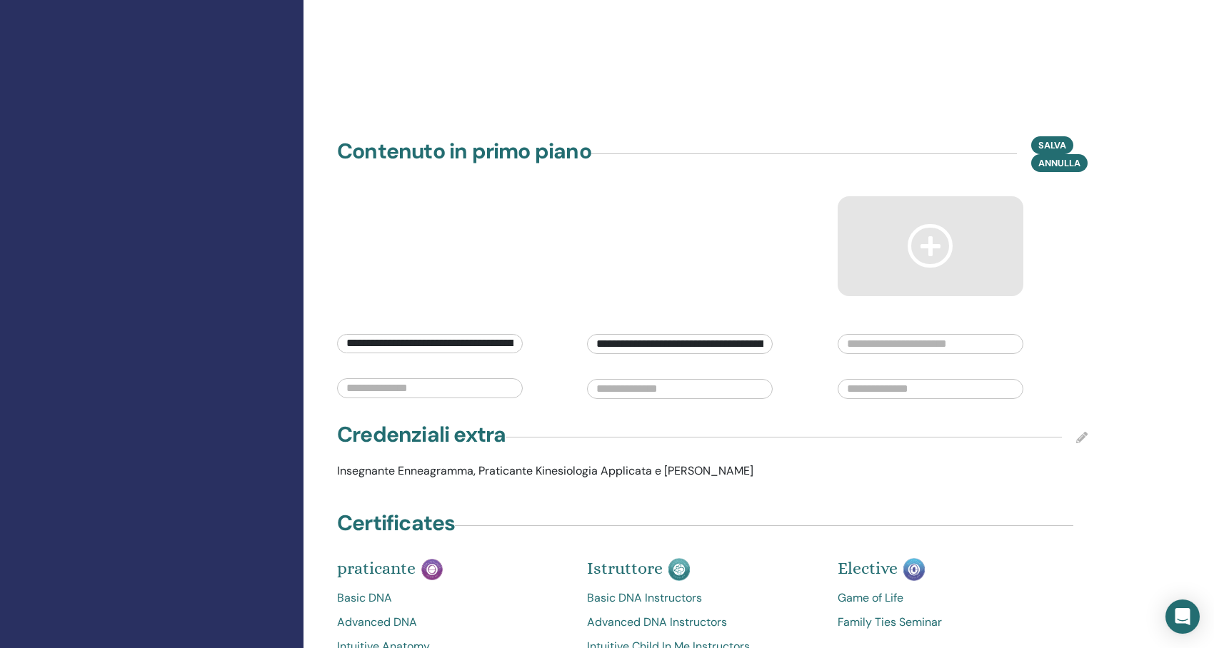
scroll to position [0, 95]
type input "**********"
click at [895, 334] on input "text" at bounding box center [930, 344] width 186 height 20
click at [957, 334] on input "text" at bounding box center [930, 344] width 186 height 20
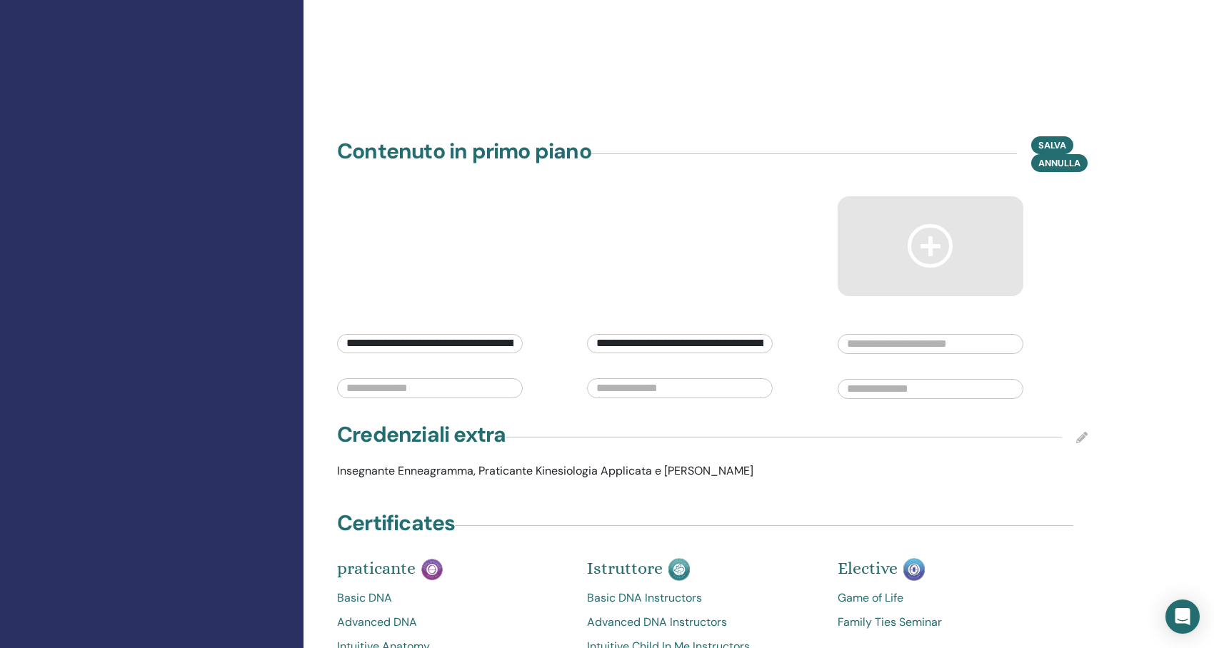
paste input "**********"
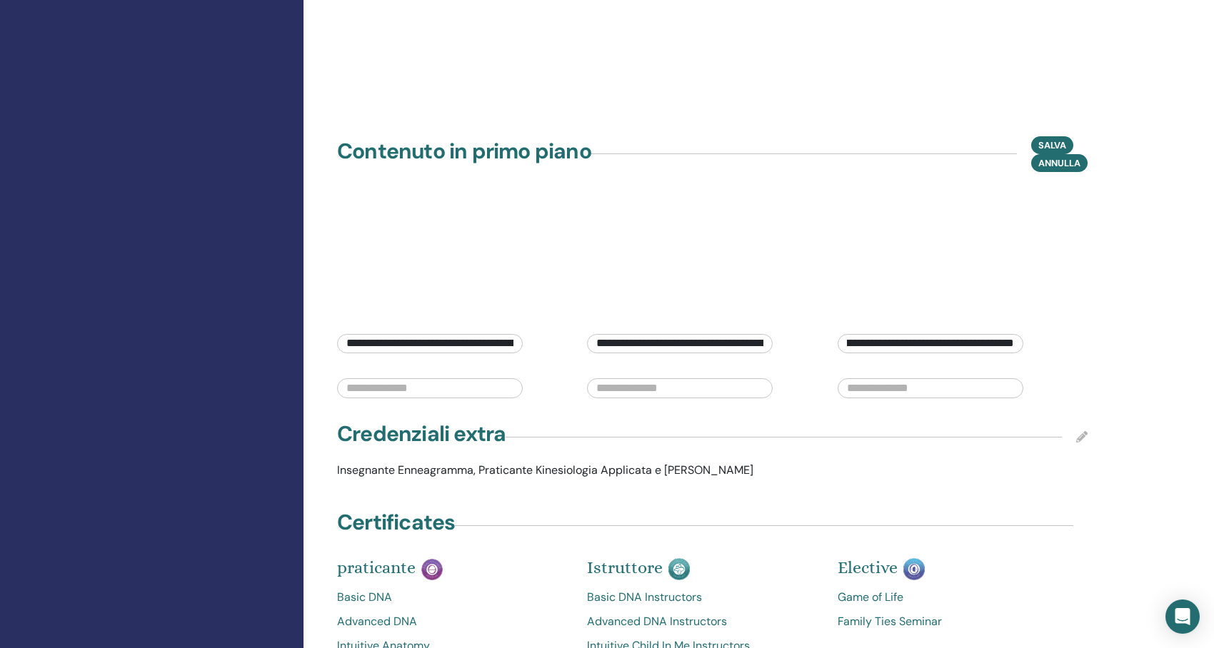
type input "**********"
click at [480, 378] on input "text" at bounding box center [430, 388] width 186 height 20
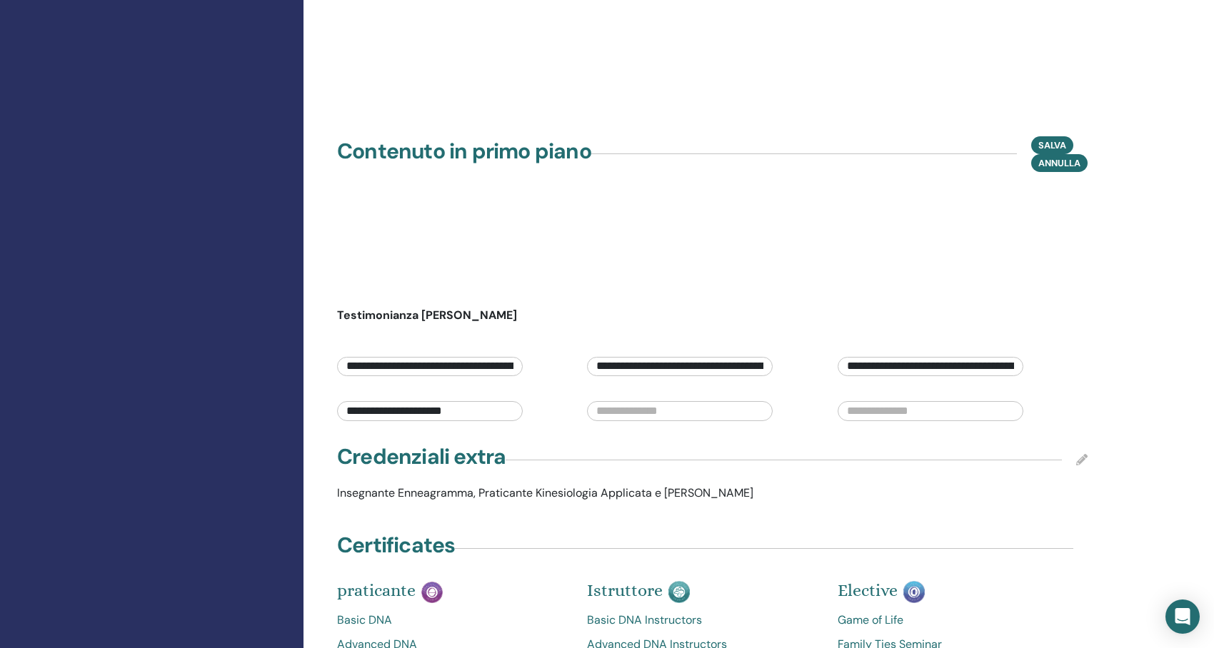
type input "**********"
click at [656, 401] on input "text" at bounding box center [680, 411] width 186 height 20
type input "**********"
click at [870, 401] on input "text" at bounding box center [930, 411] width 186 height 20
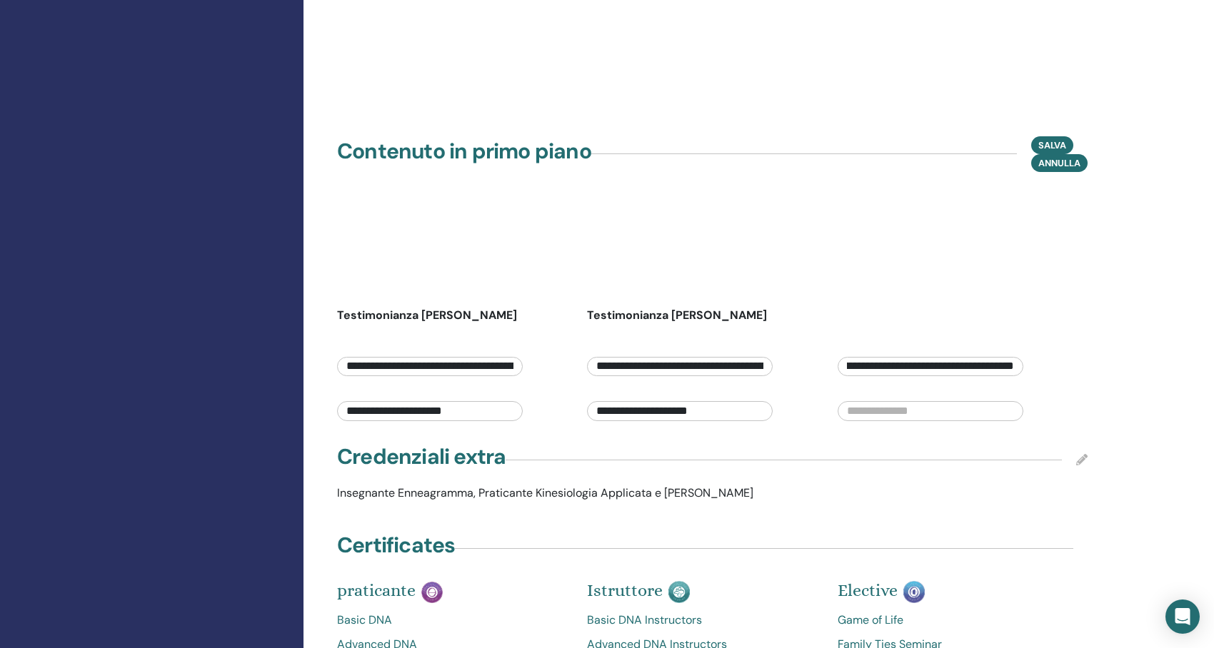
drag, startPoint x: 846, startPoint y: 342, endPoint x: 1105, endPoint y: 341, distance: 259.2
paste input "text"
type input "**********"
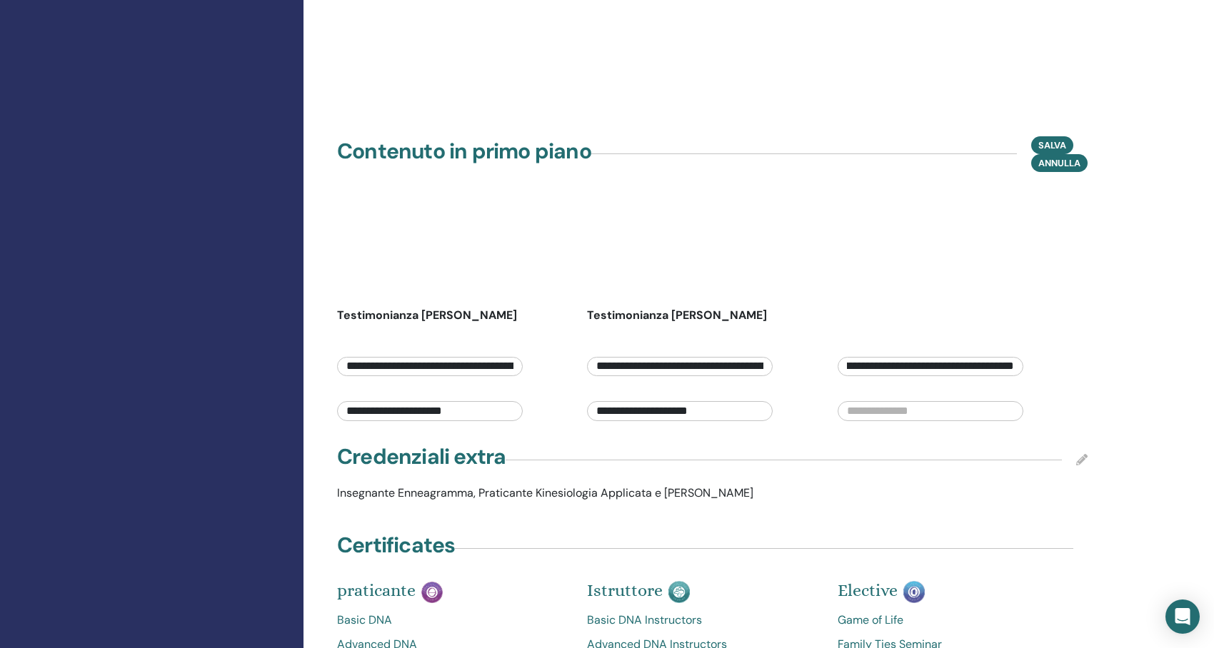
scroll to position [0, 0]
click at [871, 401] on input "text" at bounding box center [930, 411] width 186 height 20
paste input "**********"
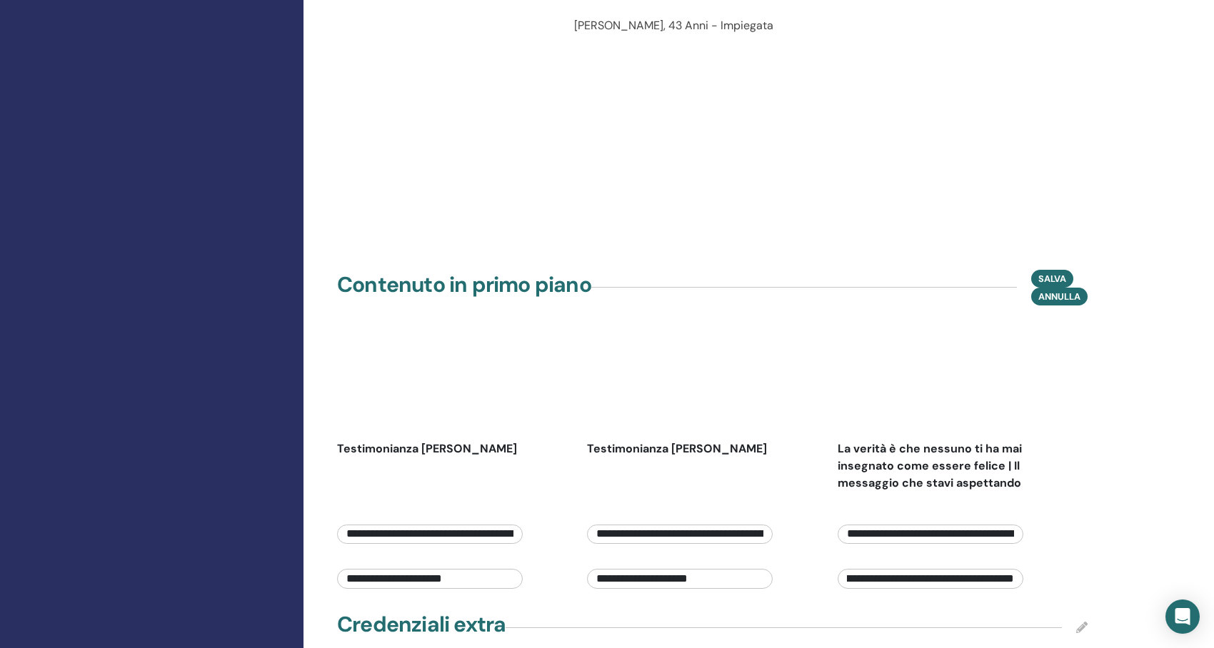
scroll to position [2981, 0]
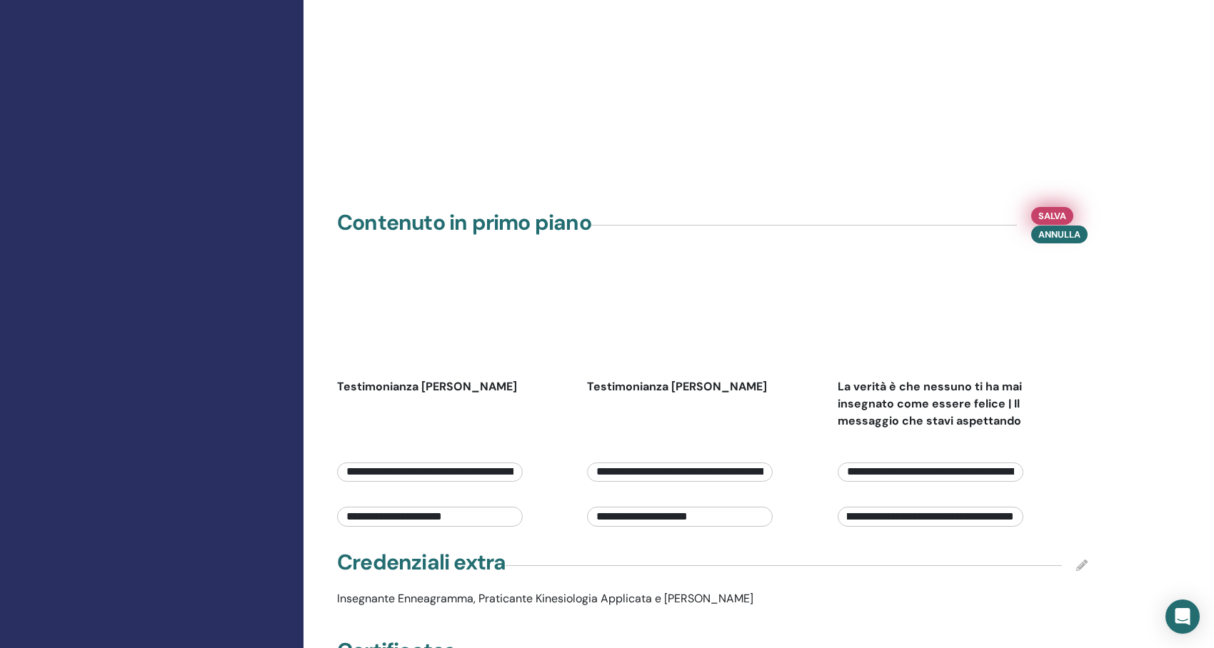
type input "**********"
click at [1046, 208] on span "Salva" at bounding box center [1052, 215] width 28 height 15
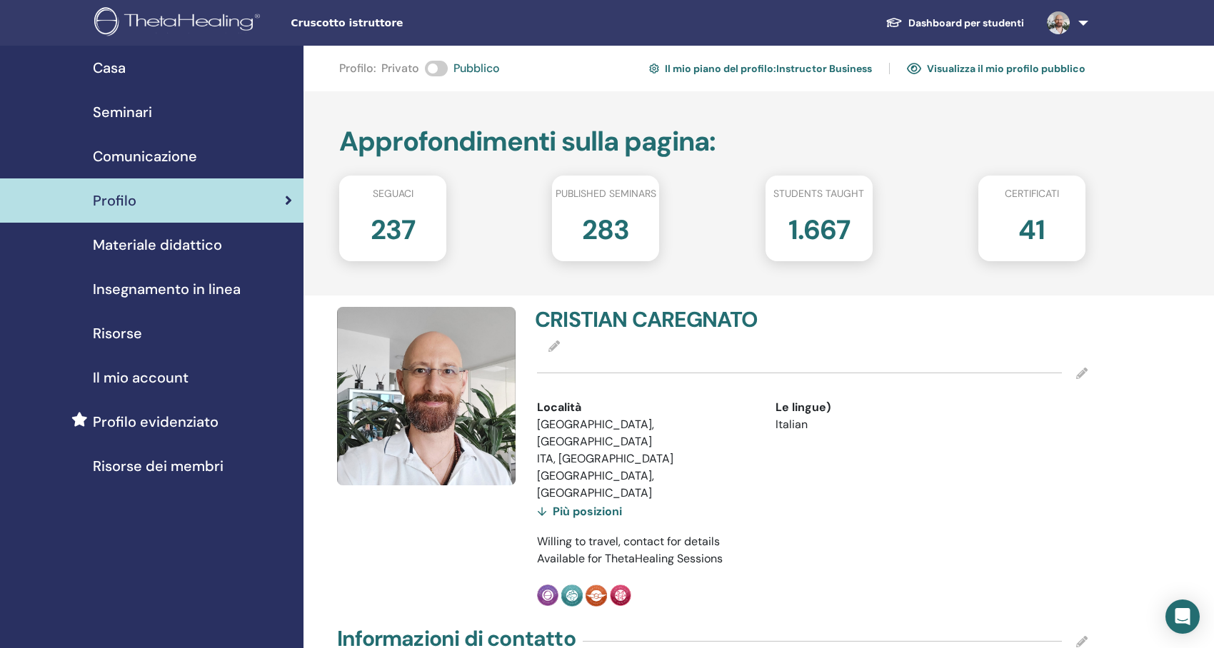
click at [987, 71] on link "Visualizza il mio profilo pubblico" at bounding box center [996, 68] width 178 height 23
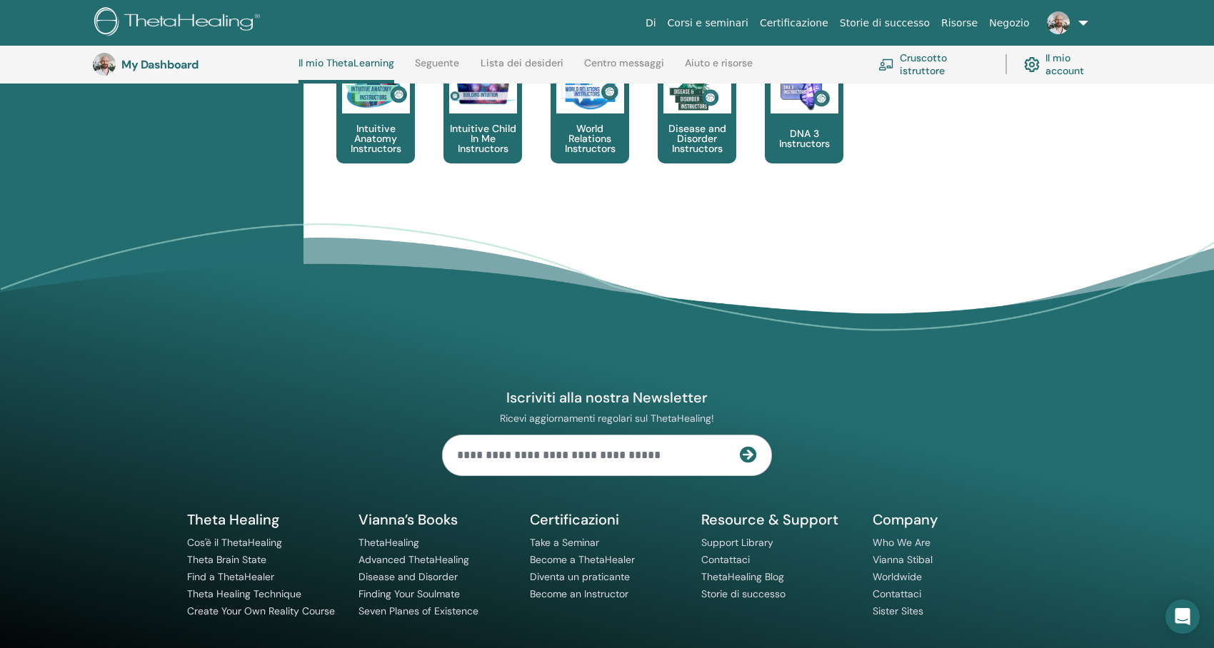
scroll to position [925, 0]
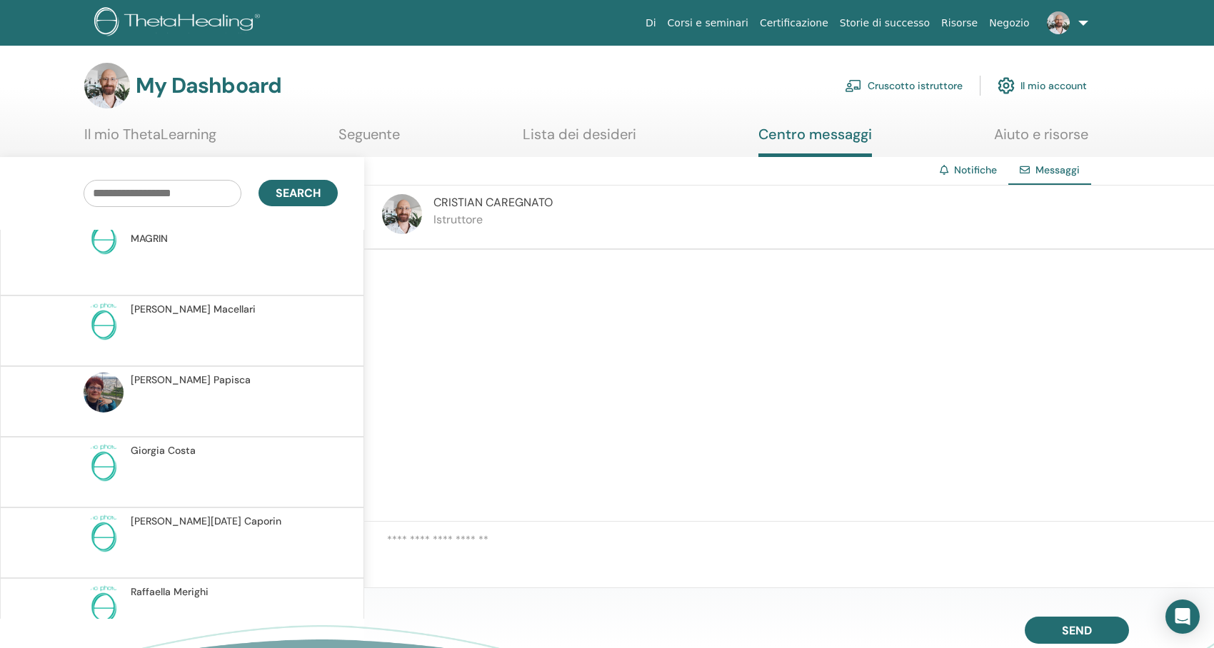
scroll to position [16041, 0]
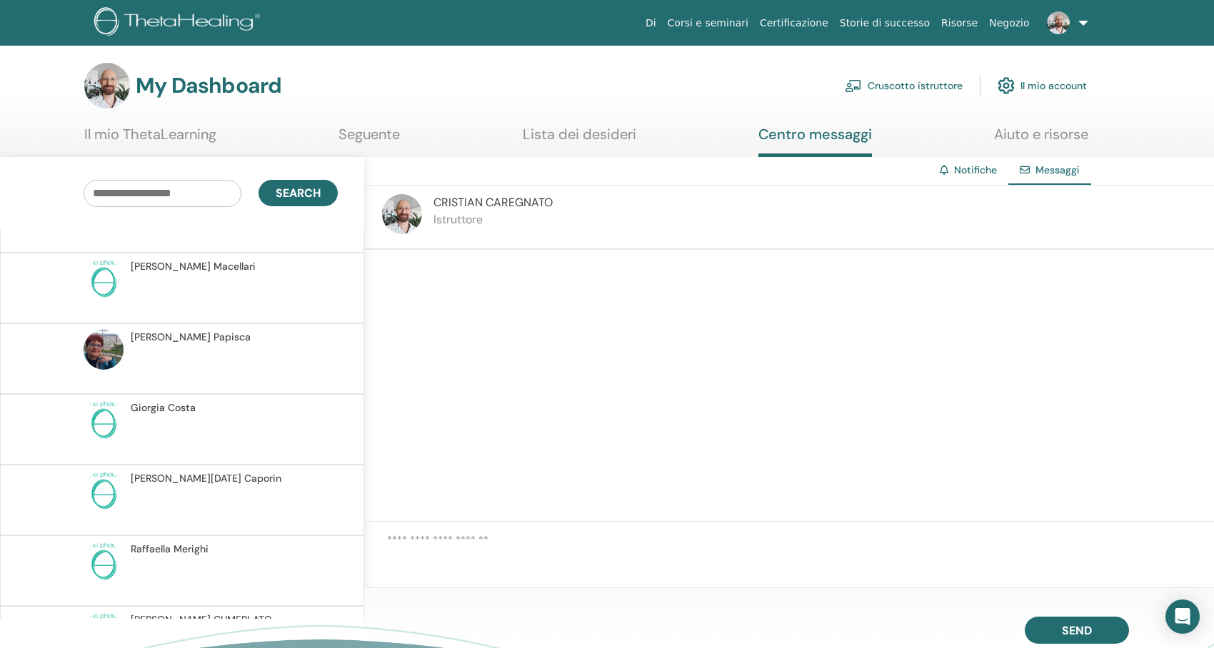
click at [978, 173] on link "Notifiche" at bounding box center [975, 169] width 43 height 13
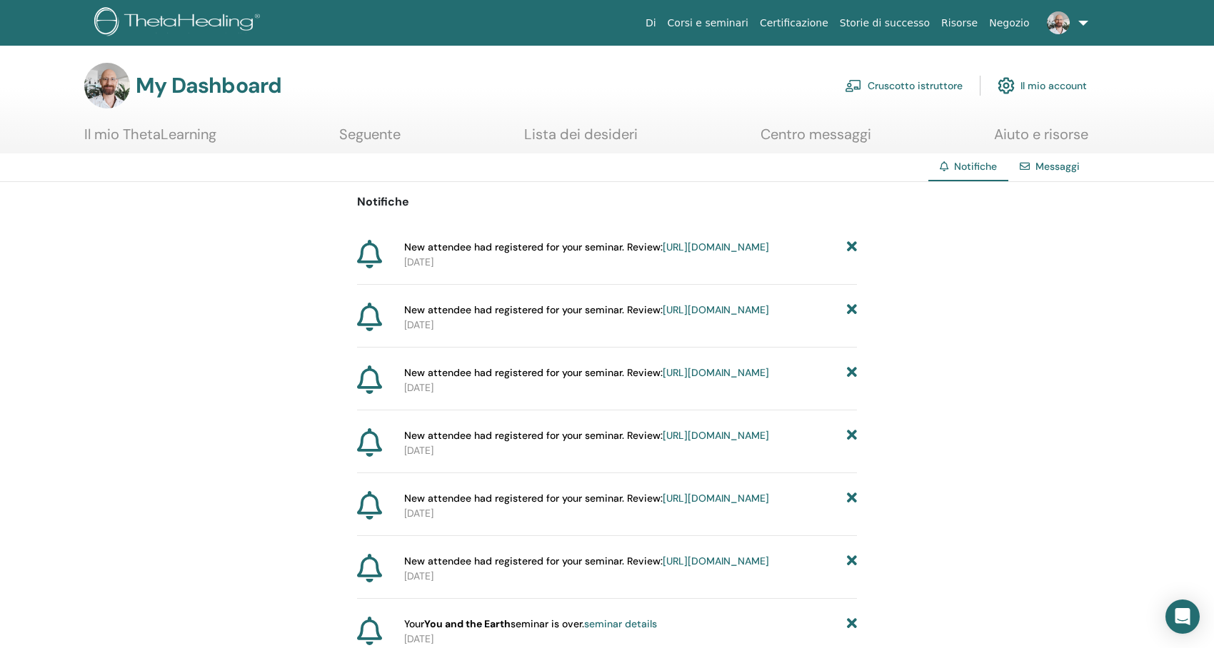
drag, startPoint x: 0, startPoint y: 0, endPoint x: 1047, endPoint y: 86, distance: 1050.8
click at [1047, 86] on link "Il mio account" at bounding box center [1041, 85] width 89 height 31
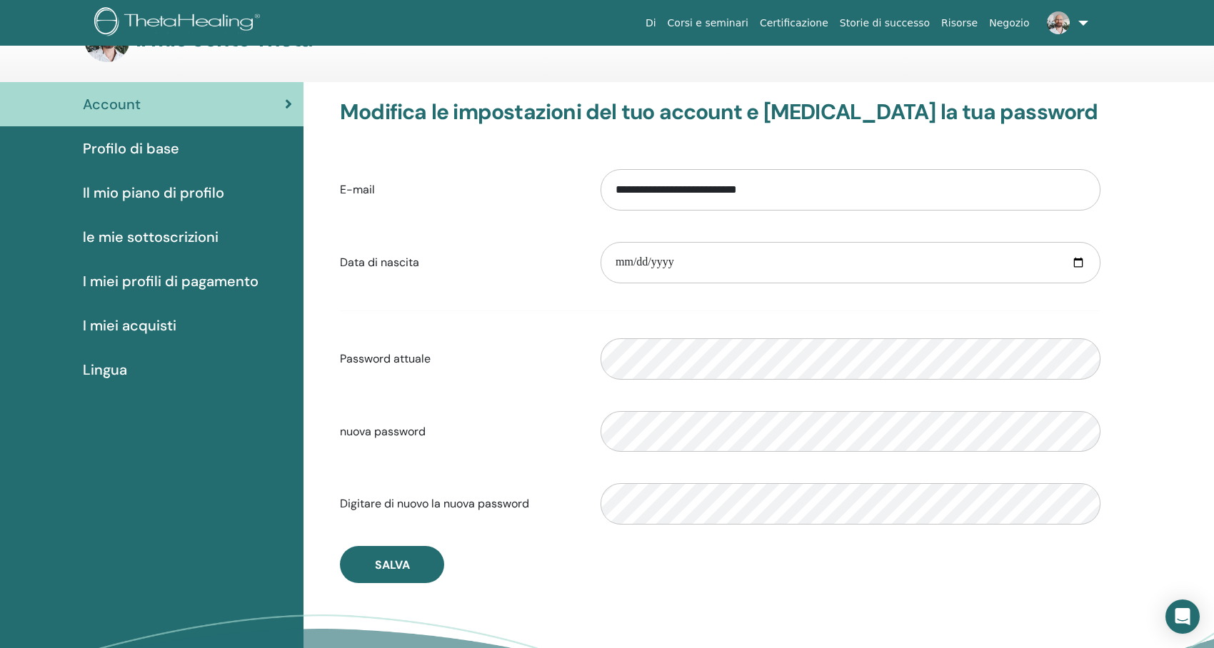
scroll to position [71, 0]
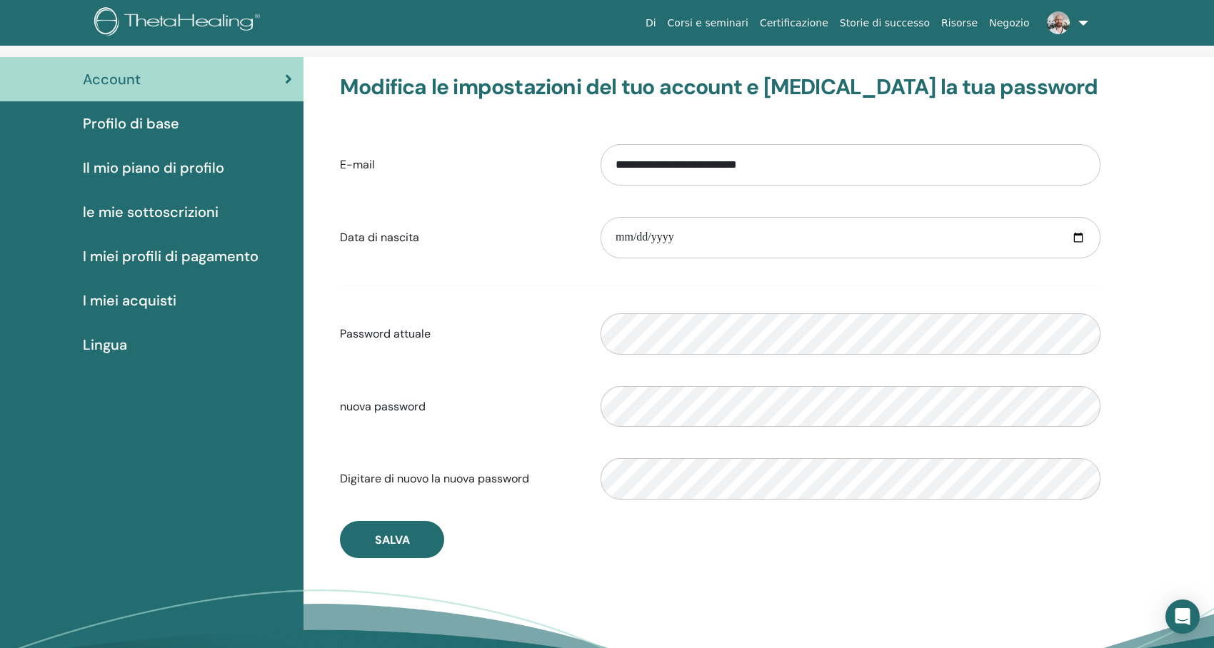
click at [154, 131] on span "Profilo di base" at bounding box center [131, 123] width 96 height 21
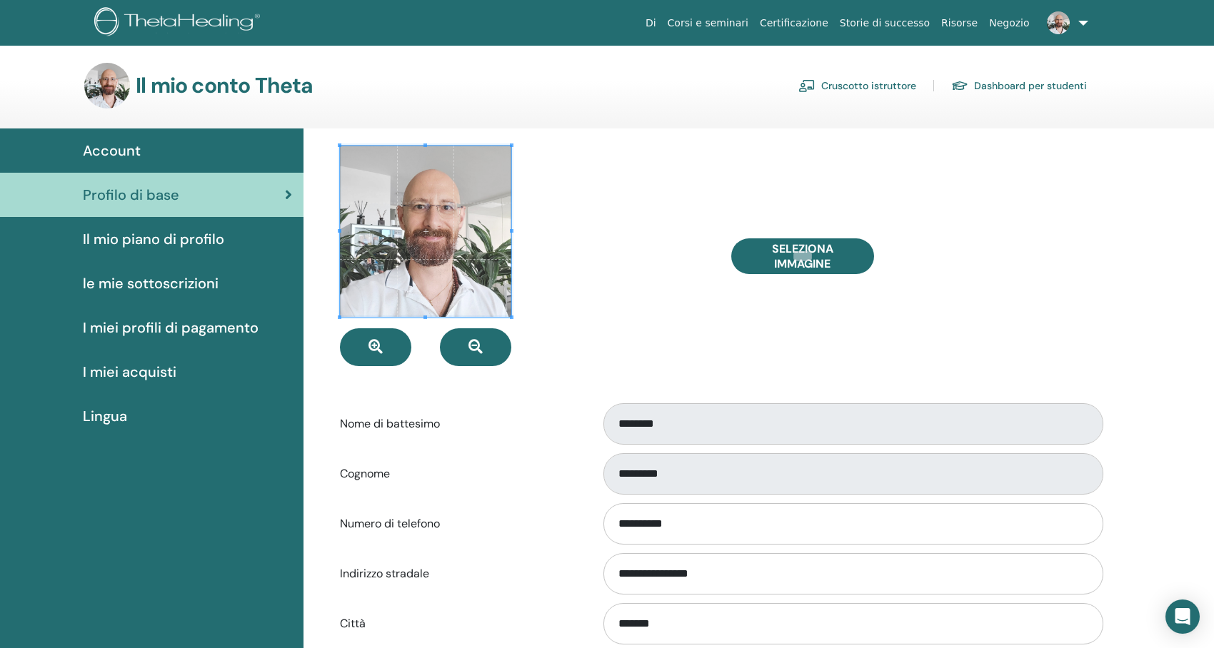
click at [186, 235] on span "Il mio piano di profilo" at bounding box center [153, 238] width 141 height 21
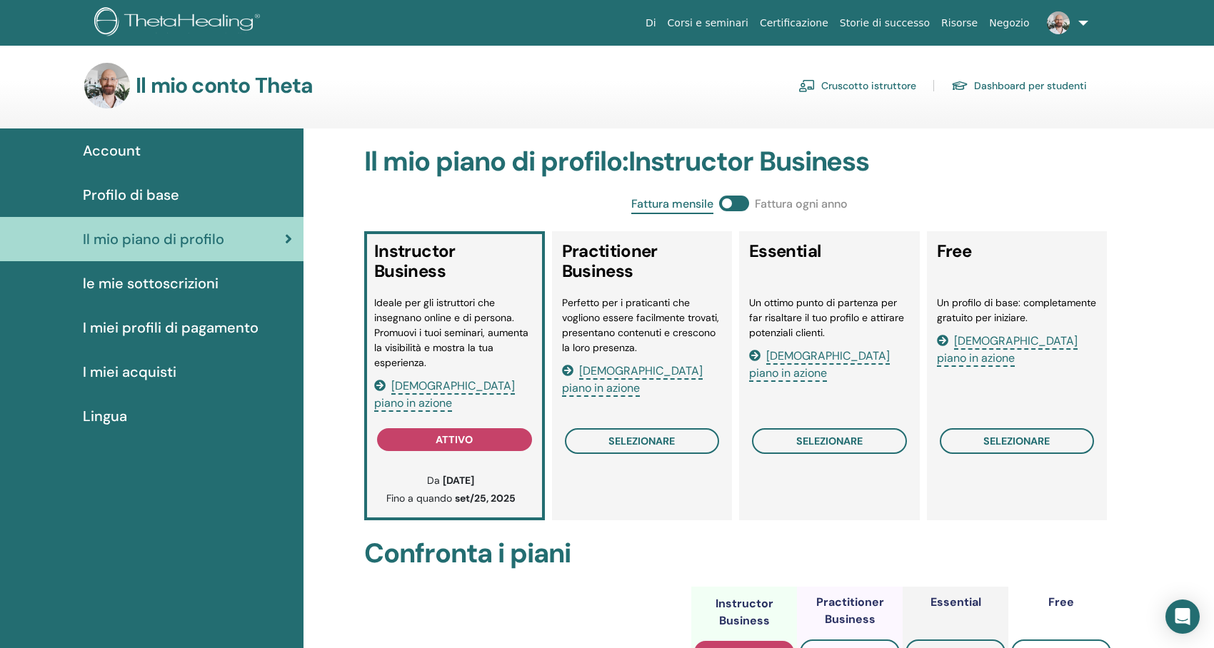
click at [189, 281] on span "le mie sottoscrizioni" at bounding box center [151, 283] width 136 height 21
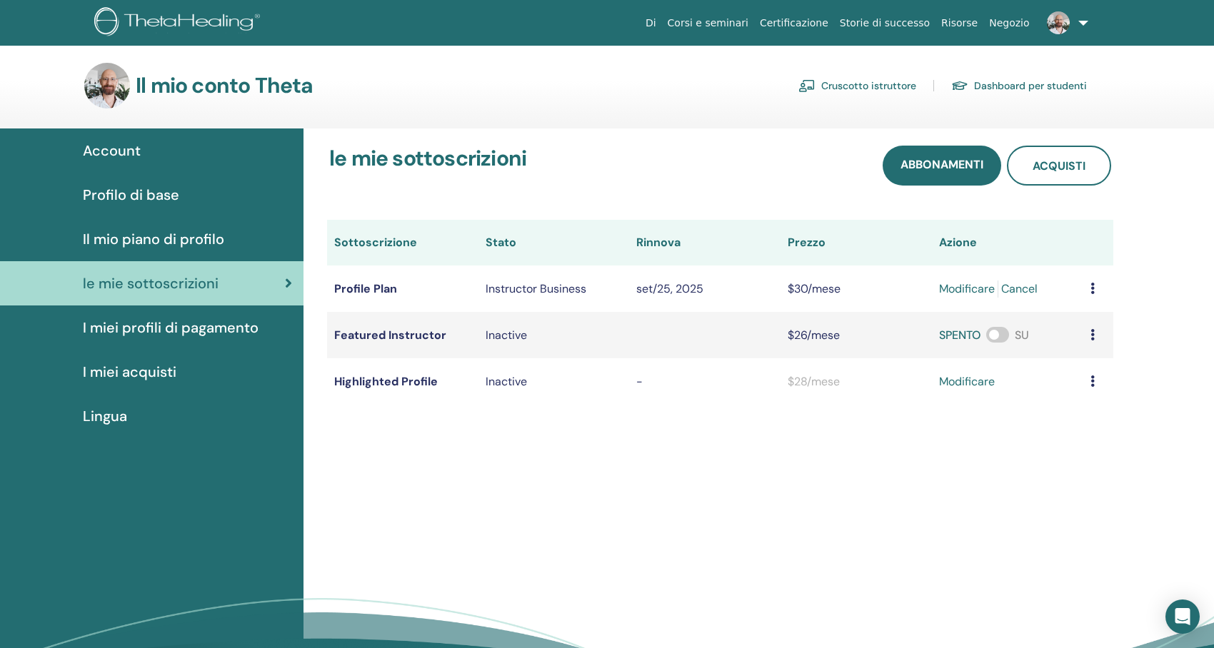
click at [173, 328] on span "I miei profili di pagamento" at bounding box center [171, 327] width 176 height 21
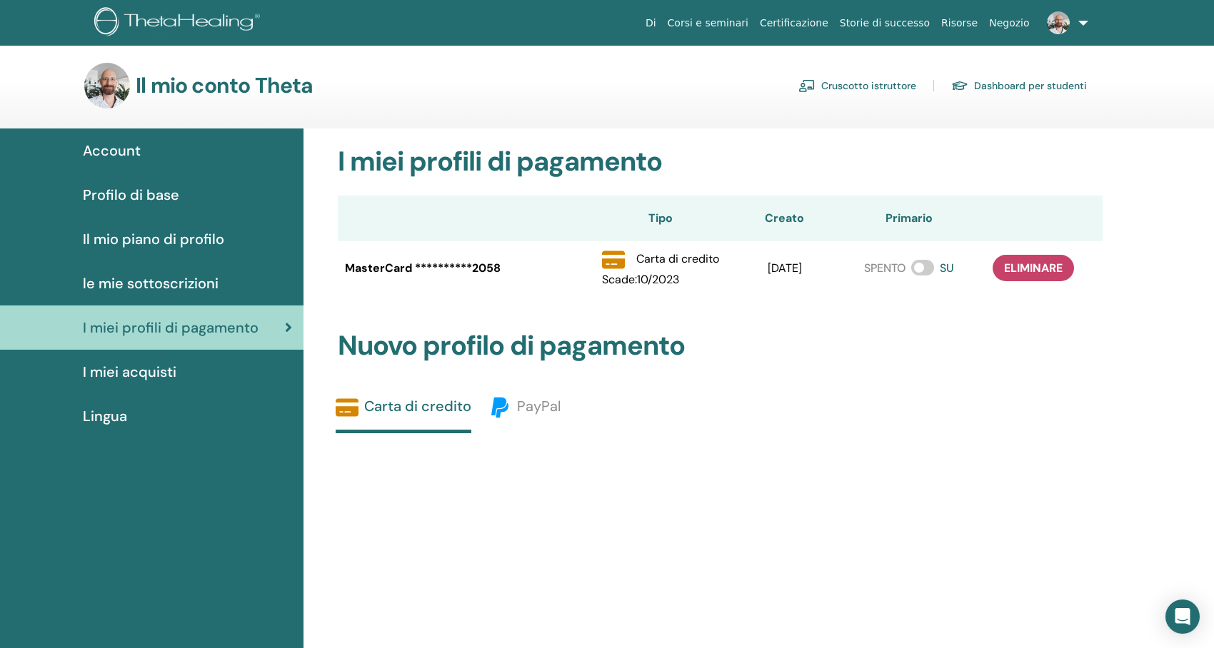
click at [162, 371] on span "I miei acquisti" at bounding box center [130, 371] width 94 height 21
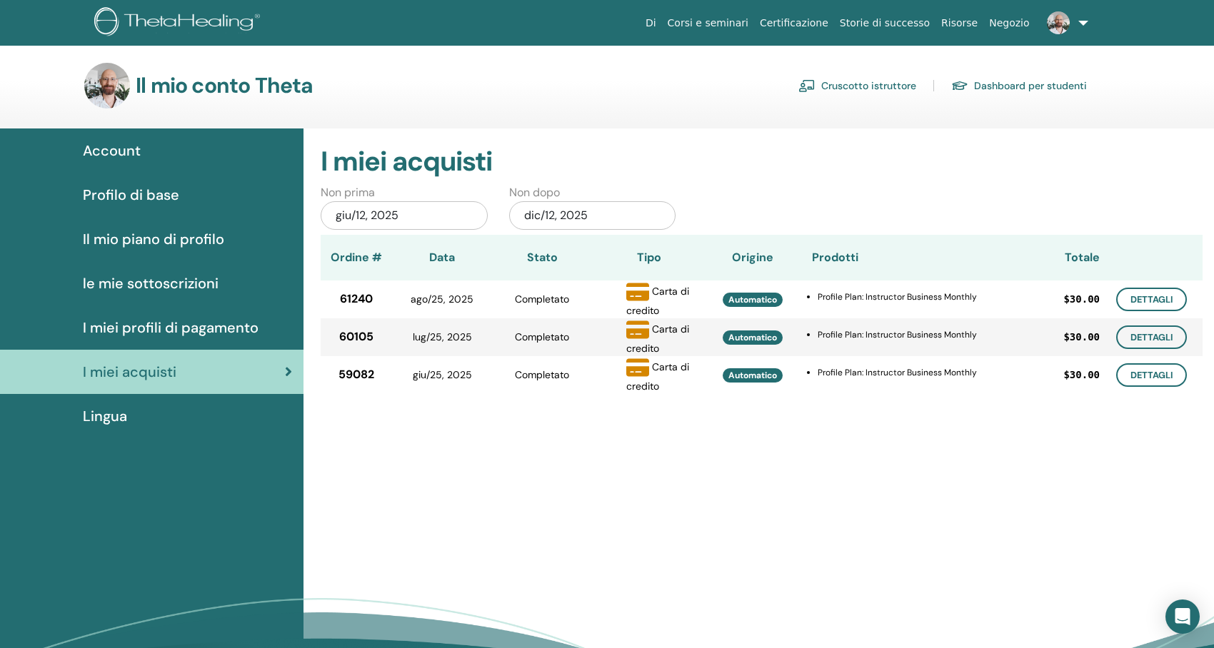
click at [127, 414] on div "Lingua" at bounding box center [151, 416] width 281 height 21
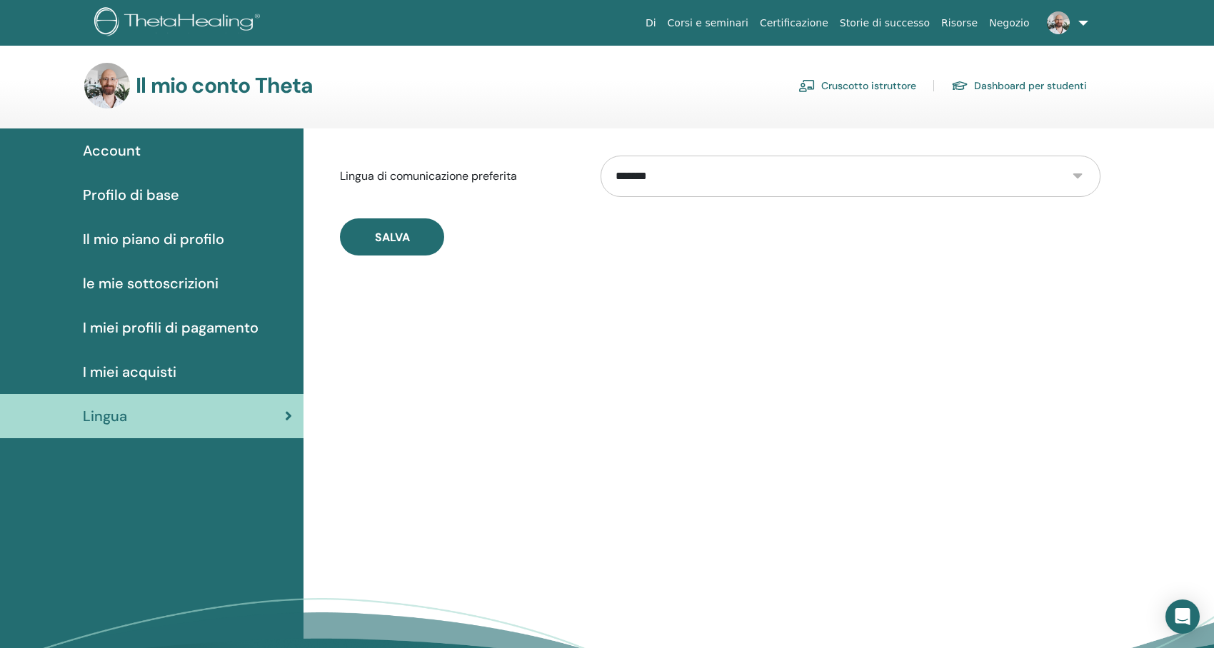
click at [139, 147] on span "Account" at bounding box center [112, 150] width 58 height 21
